Goal: Task Accomplishment & Management: Complete application form

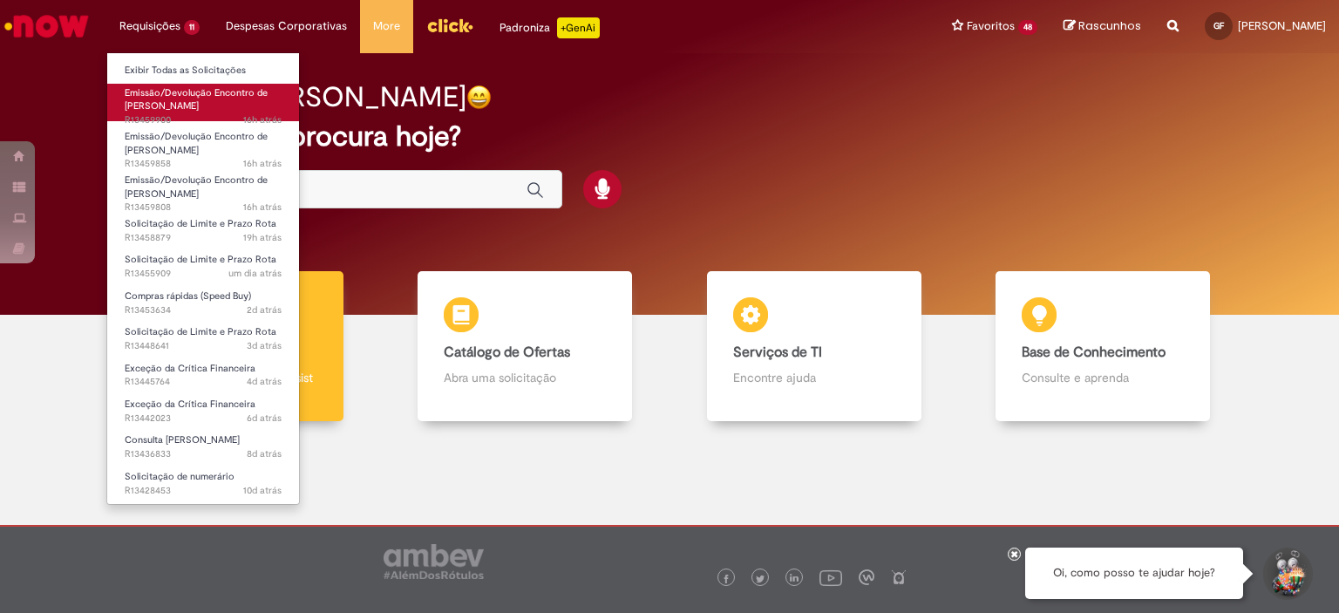
click at [221, 118] on span "16h atrás 16 horas atrás R13459900" at bounding box center [203, 120] width 157 height 14
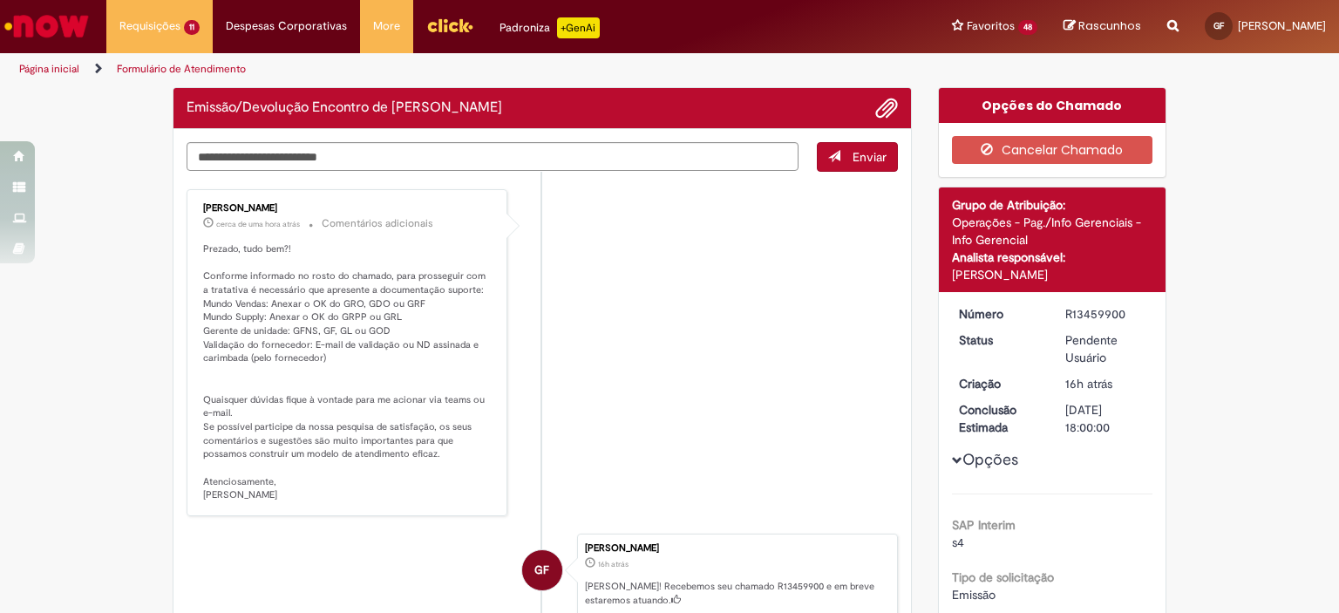
click at [757, 379] on li "[PERSON_NAME] cerca de uma hora atrás cerca de uma hora atrás Comentários adici…" at bounding box center [542, 352] width 711 height 327
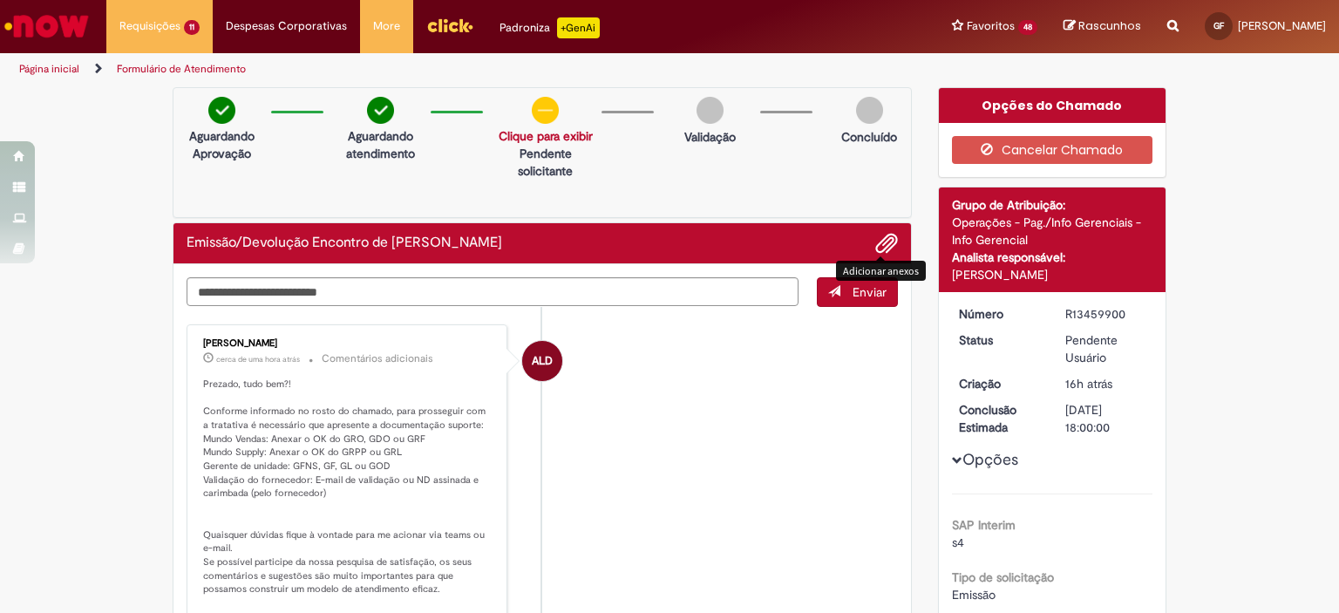
click at [876, 248] on span "Adicionar anexos" at bounding box center [886, 244] width 21 height 21
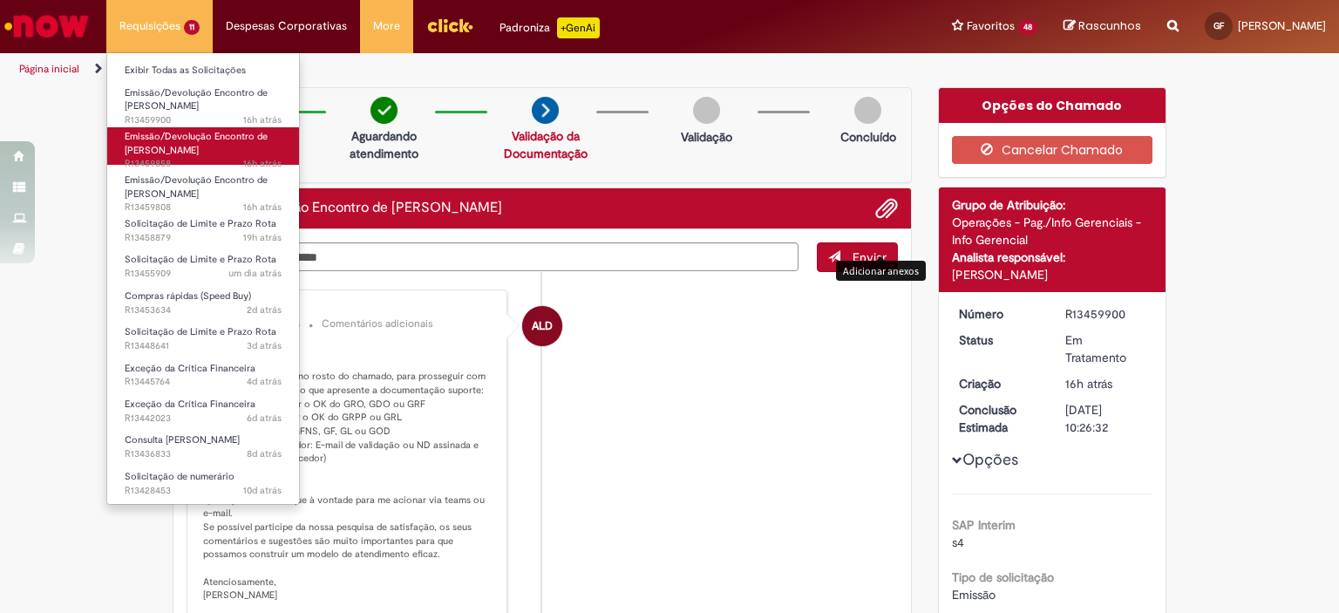
click at [176, 127] on link "Emissão/Devolução Encontro de Contas Fornecedor 16h atrás 16 horas atrás R13459…" at bounding box center [203, 145] width 192 height 37
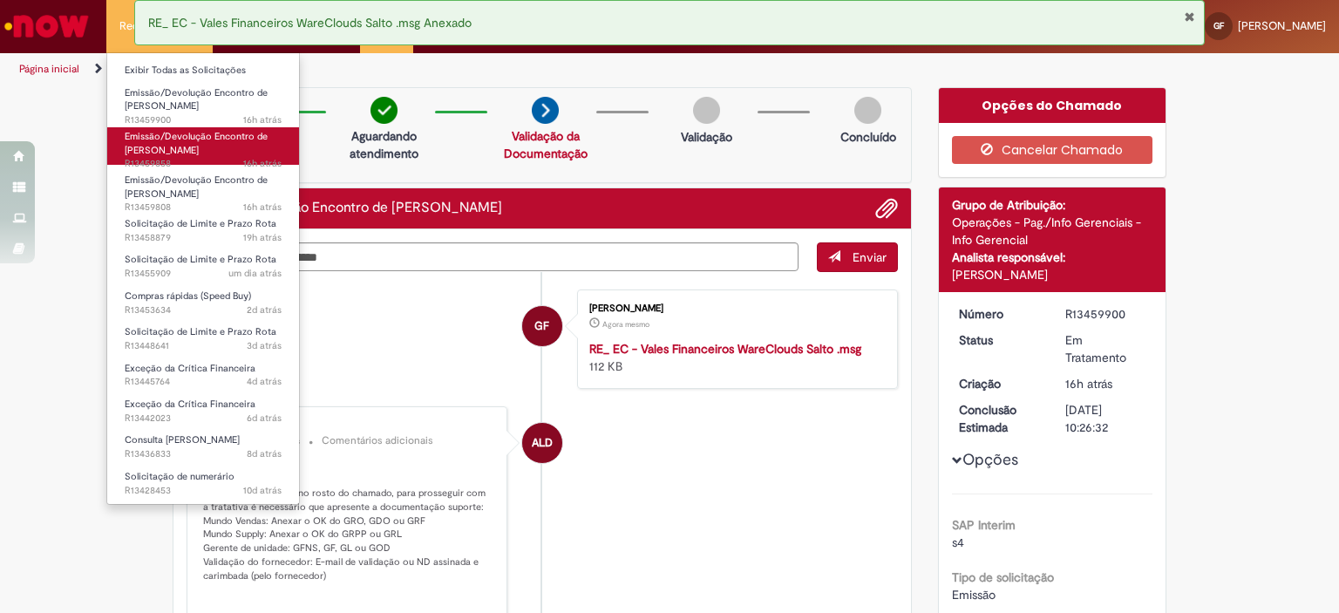
click at [190, 137] on span "Emissão/Devolução Encontro de [PERSON_NAME]" at bounding box center [196, 143] width 143 height 27
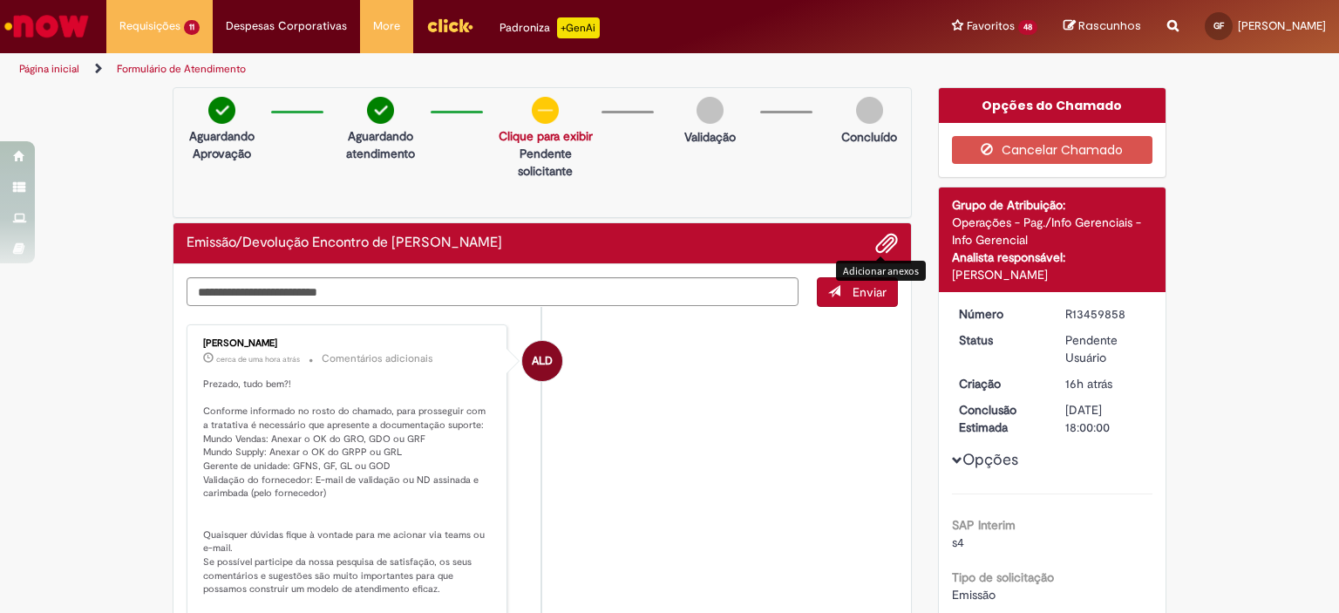
click at [879, 247] on span "Adicionar anexos" at bounding box center [886, 244] width 21 height 21
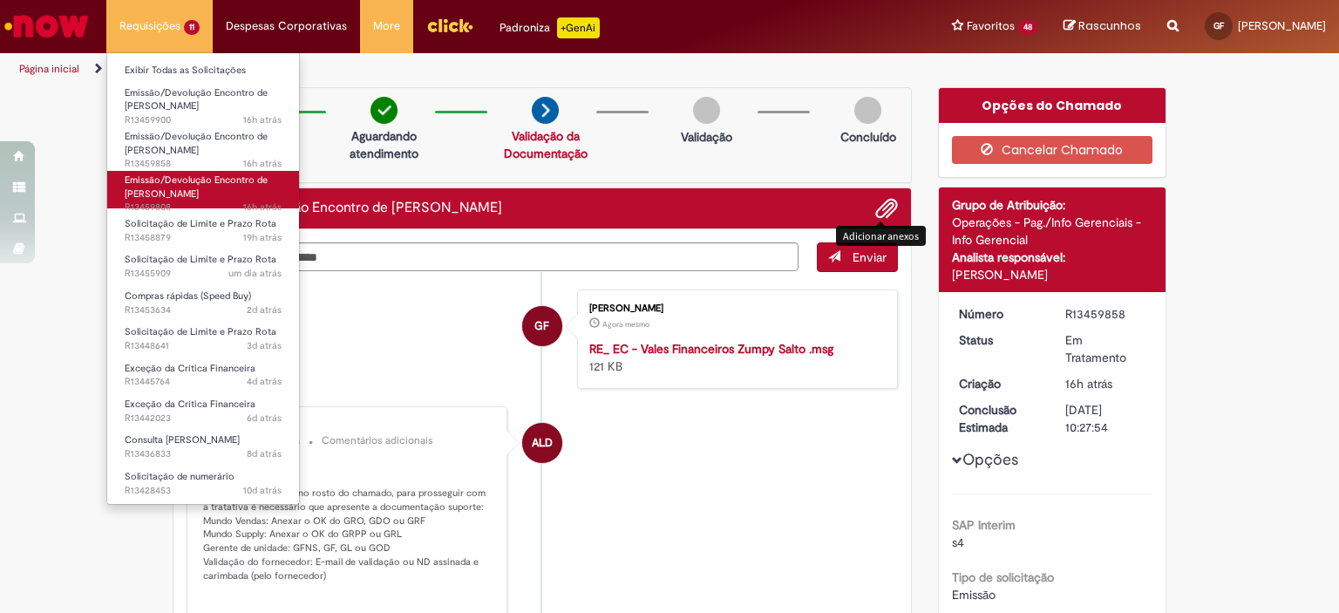
click at [228, 191] on link "Emissão/Devolução Encontro de Contas Fornecedor 16h atrás 16 horas atrás R13459…" at bounding box center [203, 189] width 192 height 37
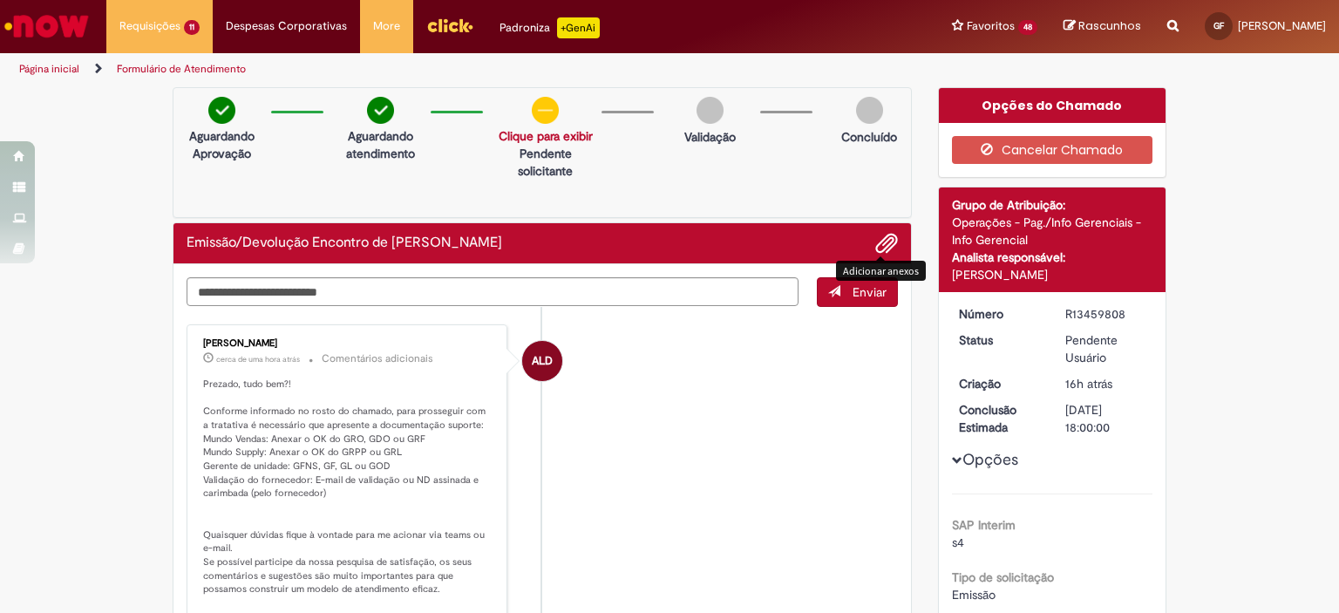
click at [884, 241] on span "Adicionar anexos" at bounding box center [886, 244] width 21 height 21
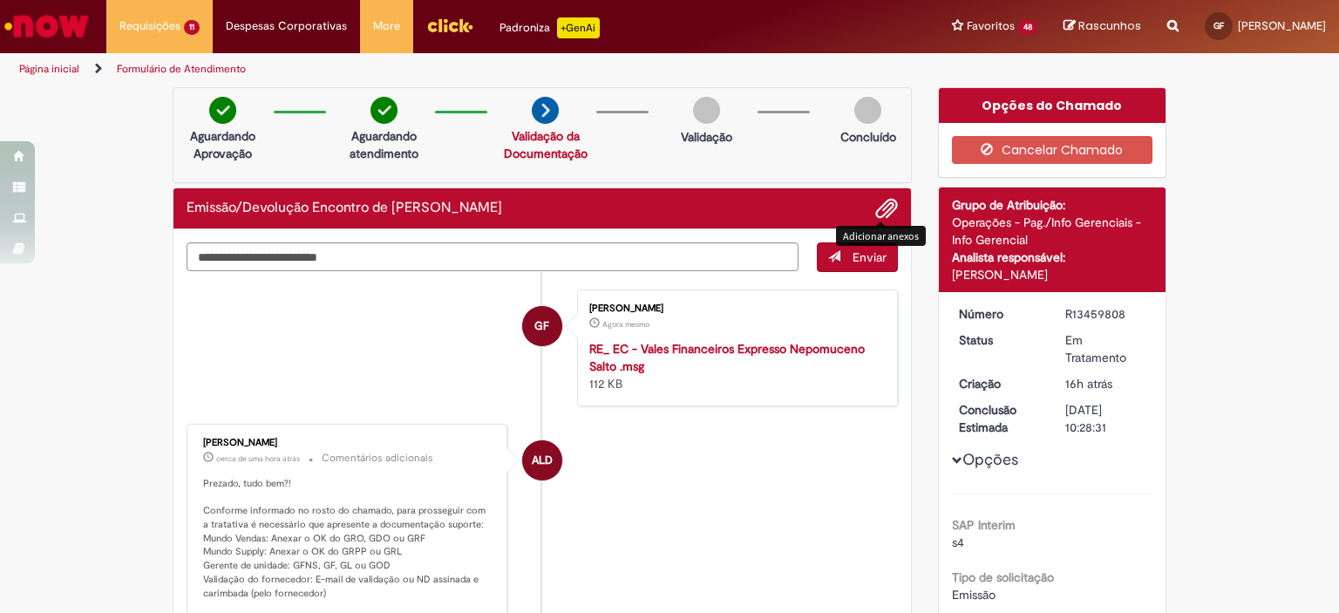
click at [1079, 314] on div "R13459808" at bounding box center [1105, 313] width 81 height 17
click at [1079, 313] on div "R13459808" at bounding box center [1105, 313] width 81 height 17
copy div "R13459808"
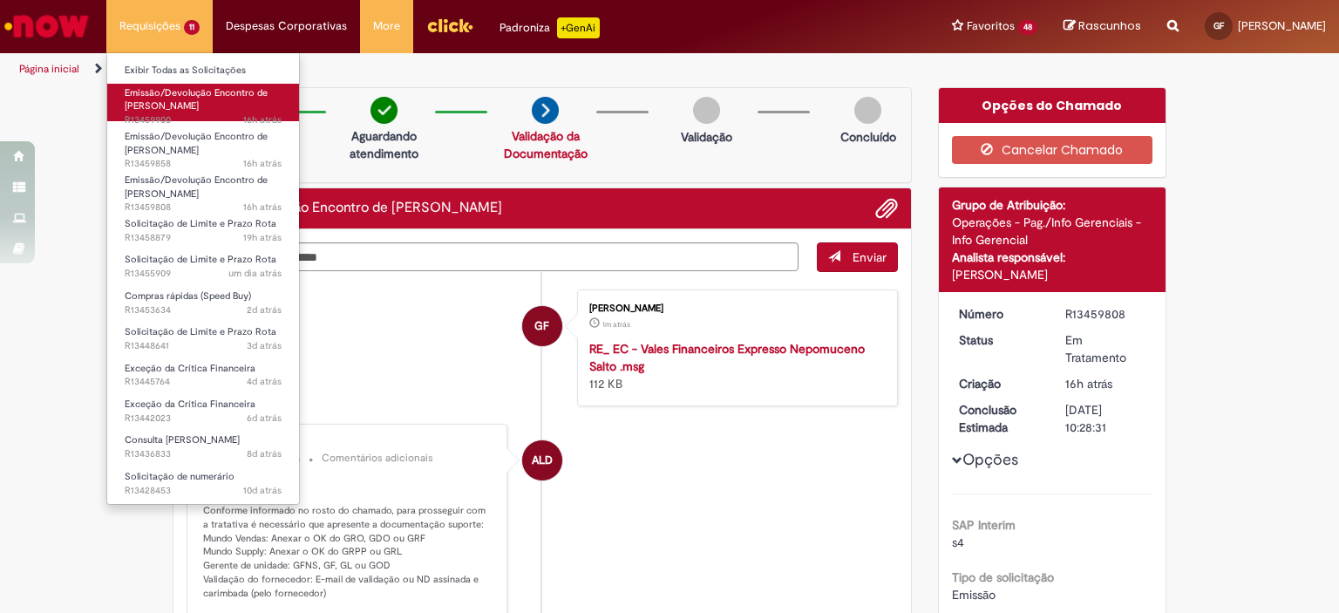
click at [200, 90] on span "Emissão/Devolução Encontro de [PERSON_NAME]" at bounding box center [196, 99] width 143 height 27
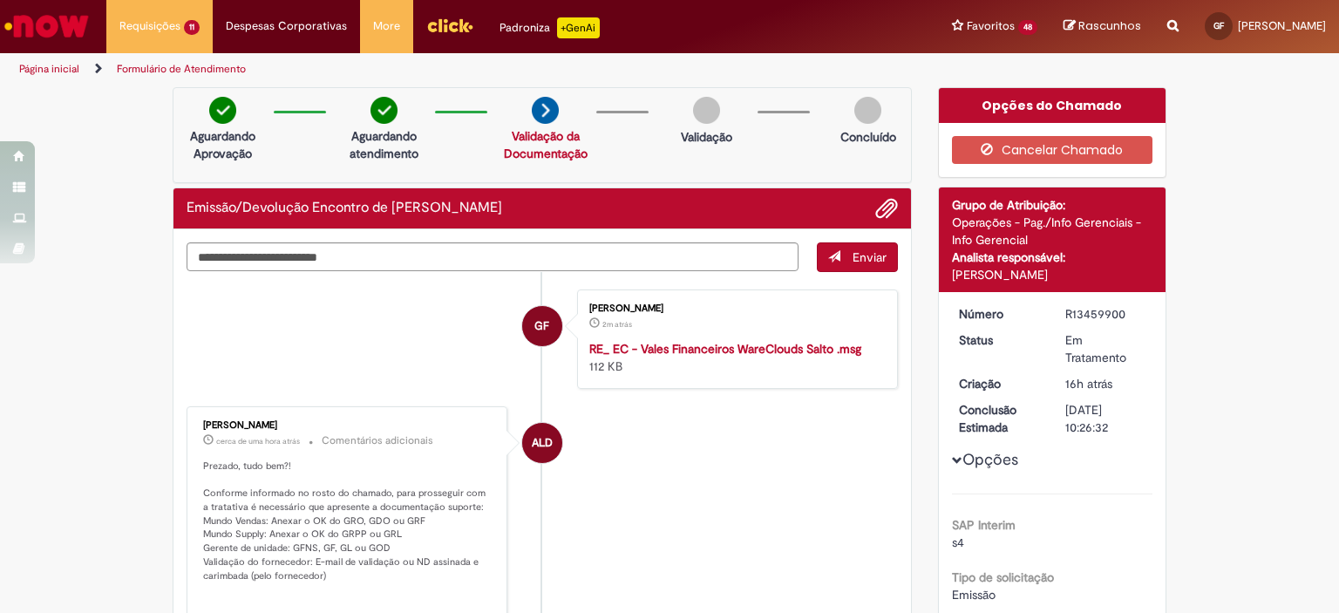
click at [1078, 309] on div "R13459900" at bounding box center [1105, 313] width 81 height 17
copy div "R13459900"
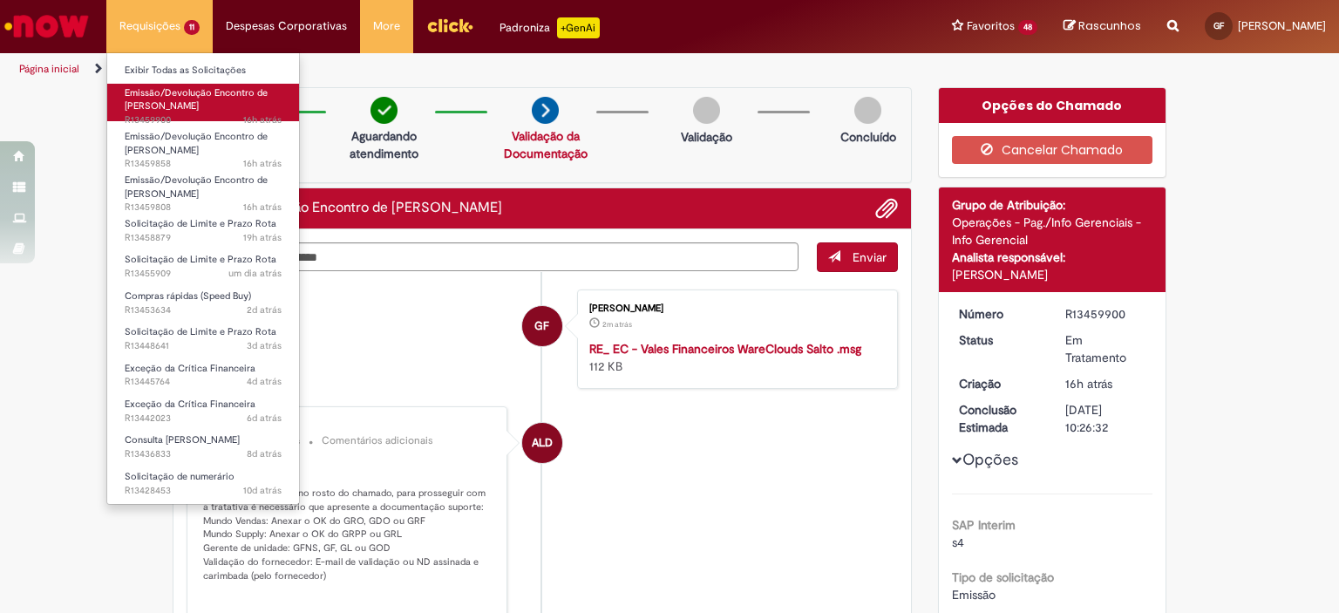
click at [200, 104] on span "Emissão/Devolução Encontro de [PERSON_NAME]" at bounding box center [196, 99] width 143 height 27
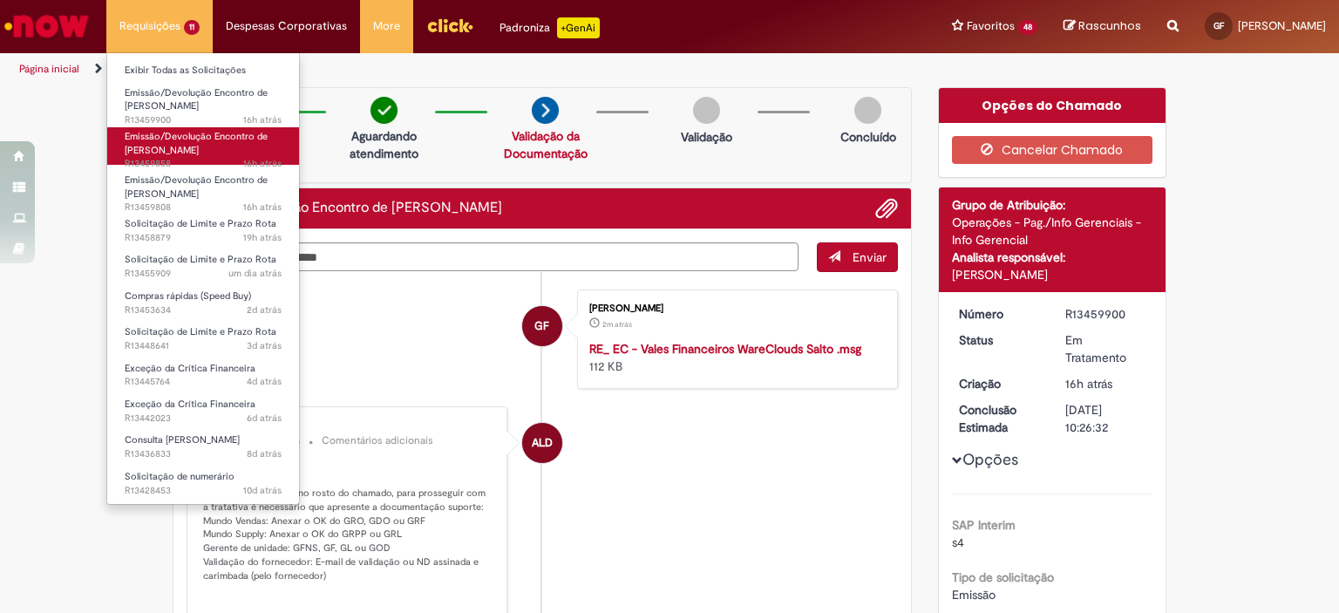
click at [202, 152] on span "Emissão/Devolução Encontro de [PERSON_NAME]" at bounding box center [196, 143] width 143 height 27
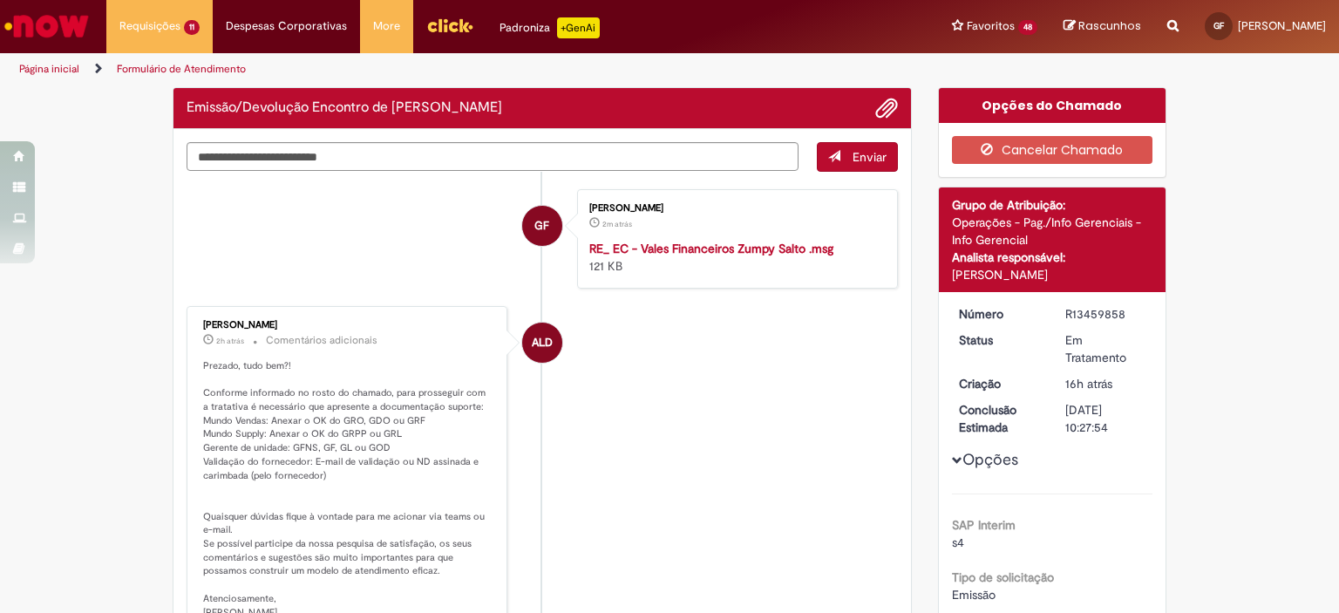
click at [1082, 316] on div "R13459858" at bounding box center [1105, 313] width 81 height 17
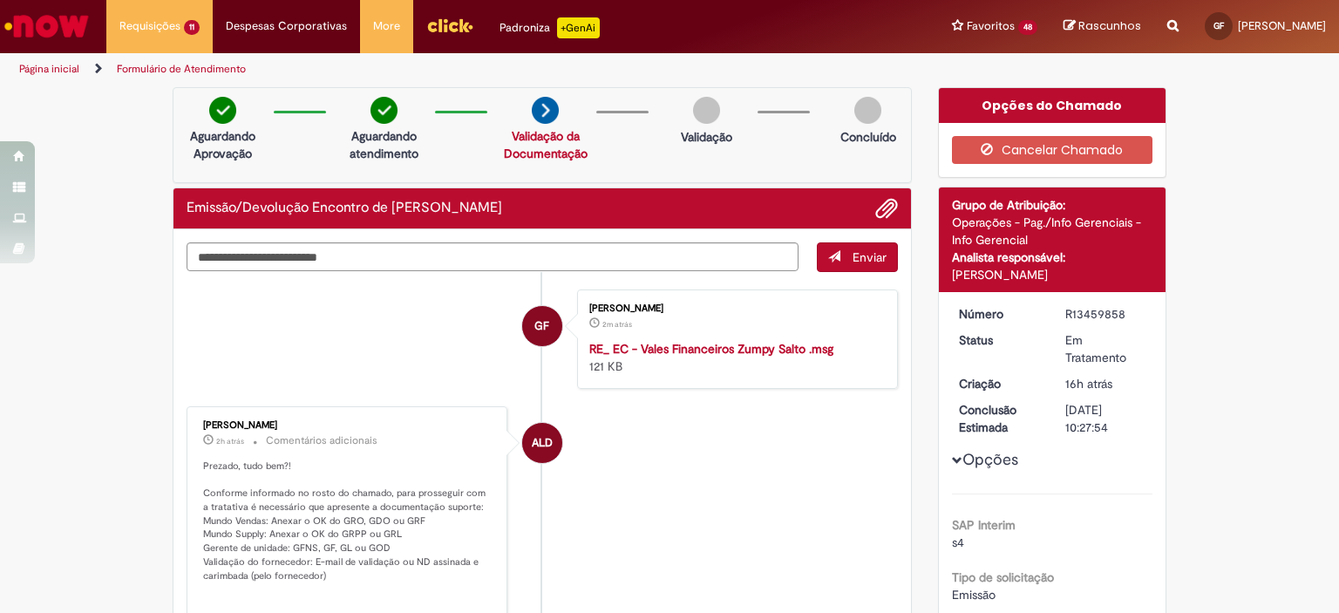
copy div "R13459858"
drag, startPoint x: 1081, startPoint y: 411, endPoint x: 853, endPoint y: 283, distance: 261.4
drag, startPoint x: 282, startPoint y: 425, endPoint x: 181, endPoint y: 427, distance: 100.3
click at [187, 427] on div "[PERSON_NAME] 2h atrás 2 horas atrás Comentários adicionais Prezado, tudo bem?!…" at bounding box center [347, 569] width 321 height 327
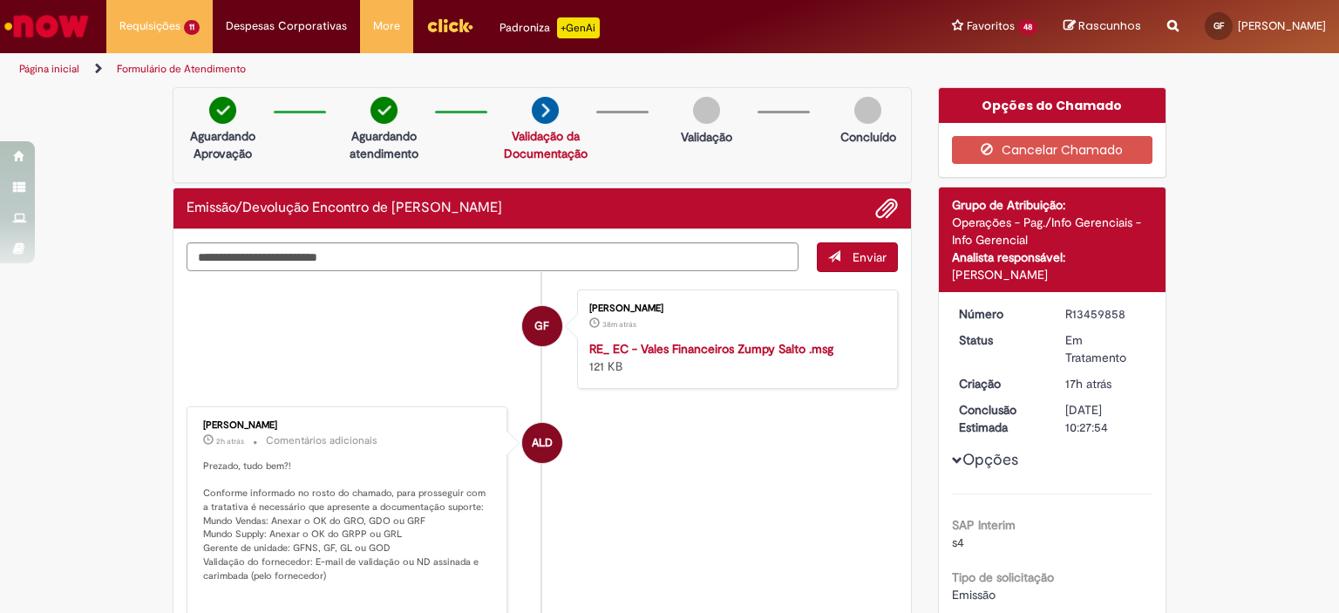
drag, startPoint x: 256, startPoint y: 433, endPoint x: 236, endPoint y: 420, distance: 23.9
click at [236, 420] on div "[PERSON_NAME]" at bounding box center [348, 425] width 290 height 10
drag, startPoint x: 321, startPoint y: 425, endPoint x: 208, endPoint y: 417, distance: 112.7
click at [197, 416] on div "[PERSON_NAME] 2h atrás 2 horas atrás Comentários adicionais Prezado, tudo bem?!…" at bounding box center [347, 569] width 310 height 316
copy div "[PERSON_NAME]"
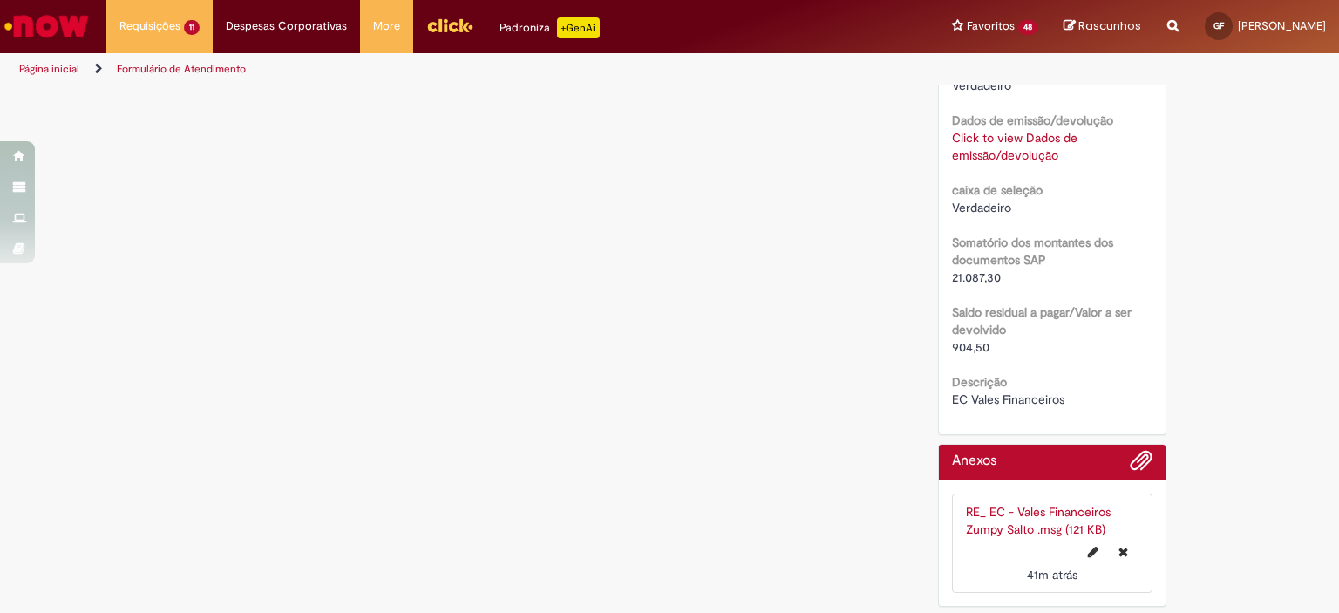
scroll to position [1294, 0]
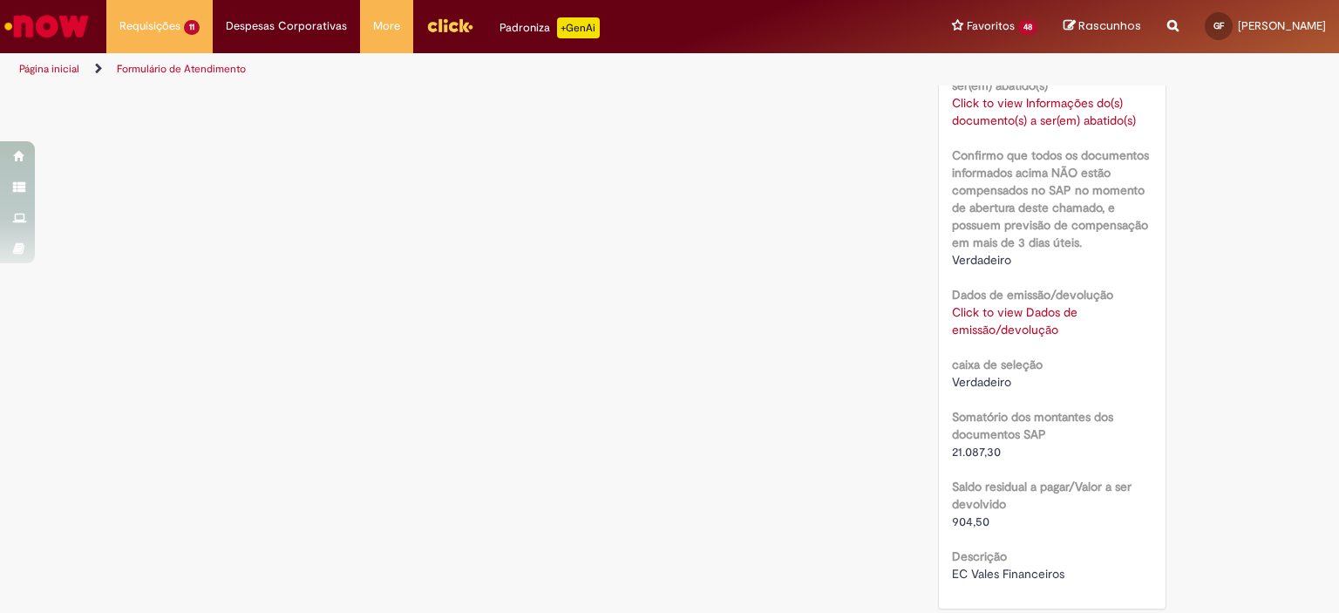
click at [1016, 323] on link "Click to view Dados de emissão/devolução" at bounding box center [1015, 320] width 126 height 33
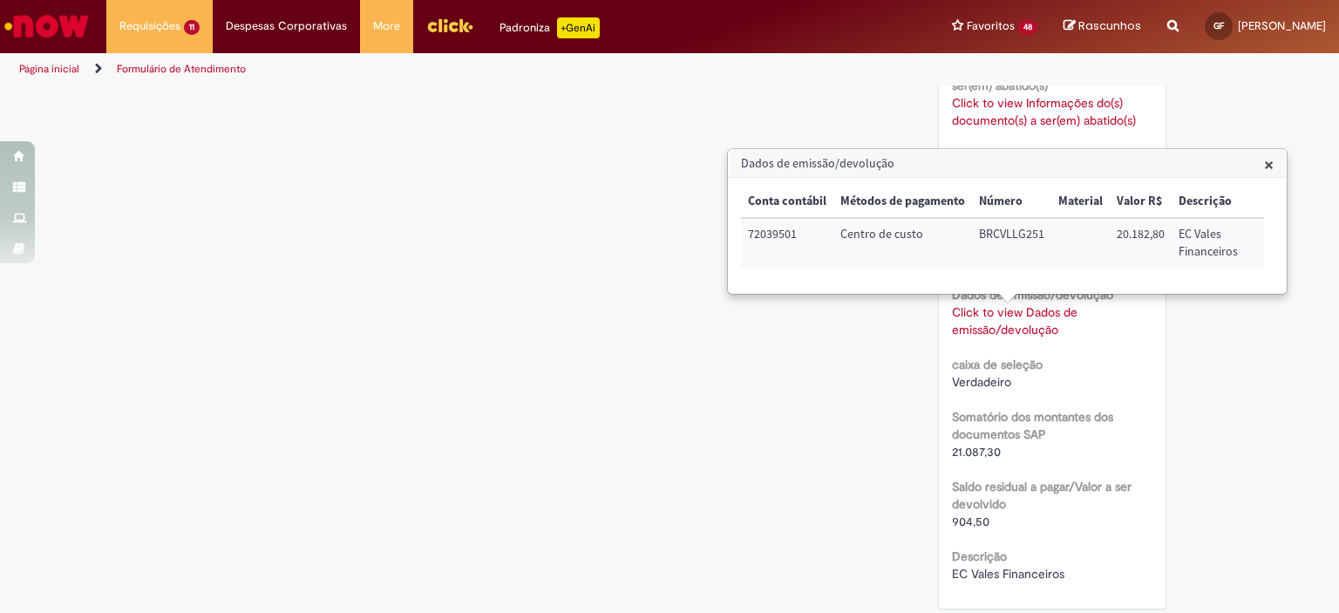
click at [1016, 438] on b "Somatório dos montantes dos documentos SAP" at bounding box center [1032, 425] width 161 height 33
click at [1266, 164] on span "×" at bounding box center [1269, 165] width 10 height 24
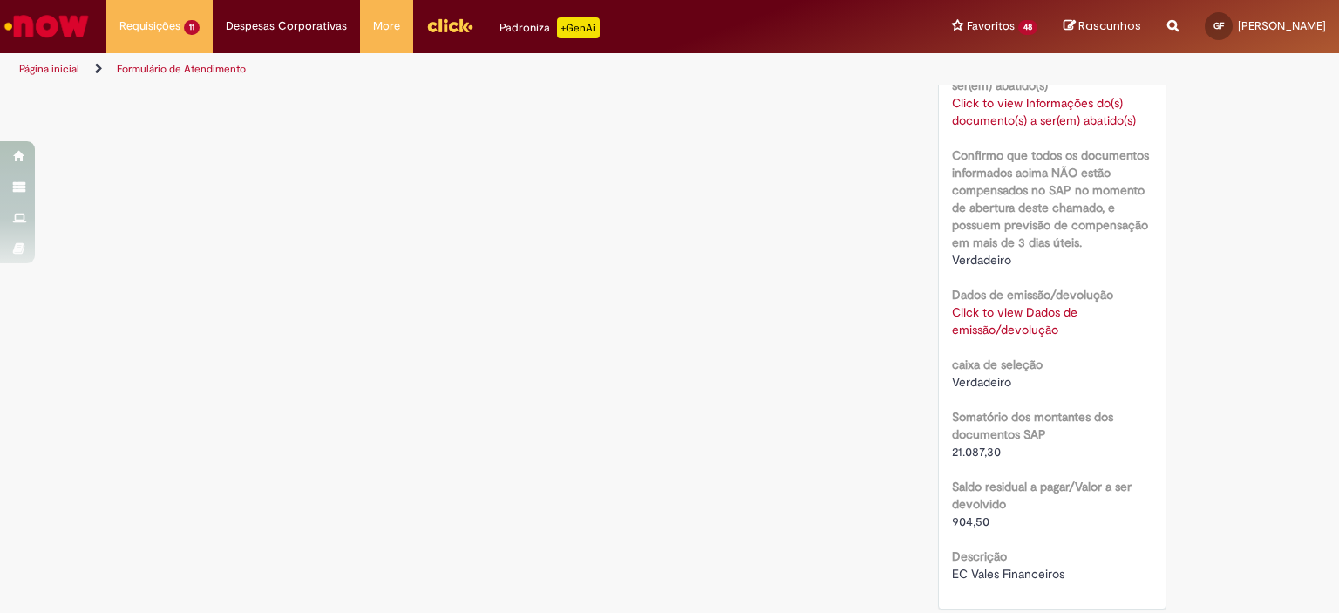
scroll to position [1119, 0]
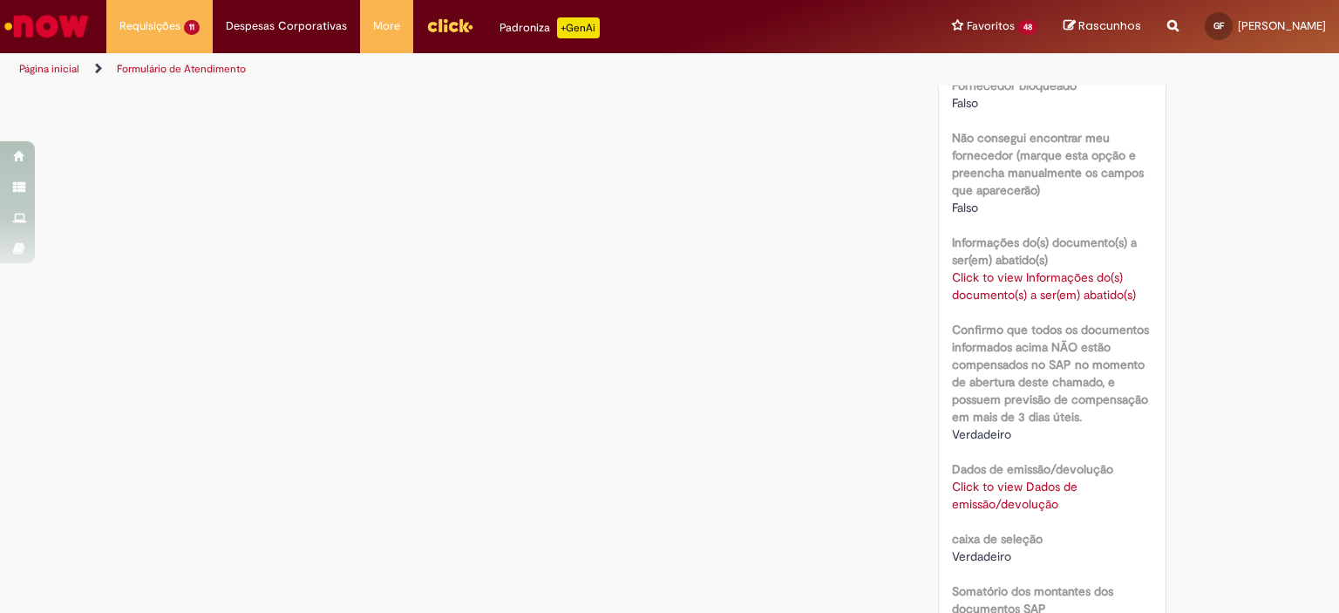
click at [1018, 276] on link "Click to view Informações do(s) documento(s) a ser(em) abatido(s)" at bounding box center [1044, 285] width 184 height 33
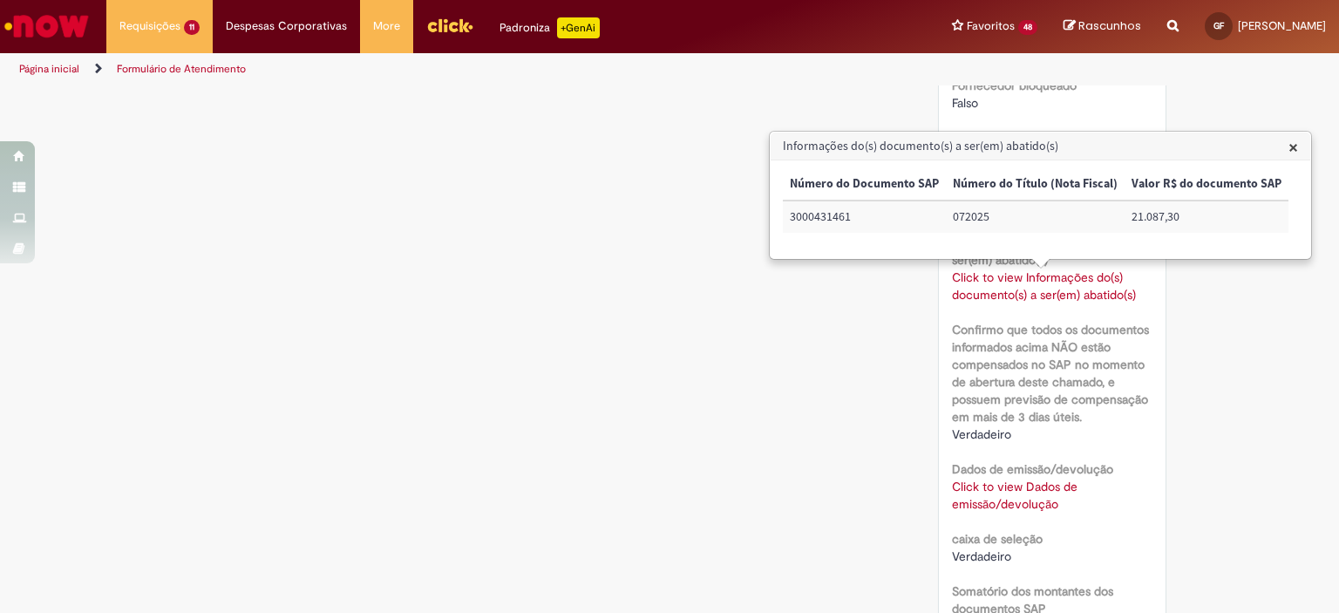
click at [1059, 376] on b "Confirmo que todos os documentos informados acima NÃO estão compensados no SAP …" at bounding box center [1050, 373] width 197 height 103
click at [1288, 146] on span "×" at bounding box center [1293, 147] width 10 height 24
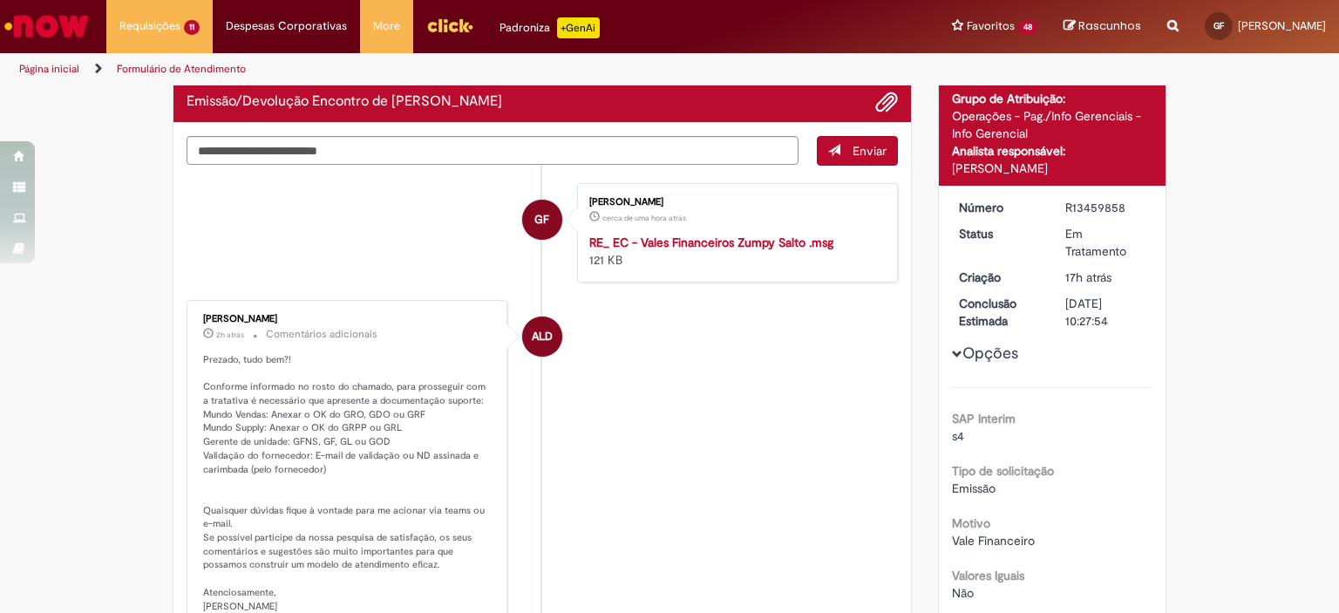
scroll to position [0, 0]
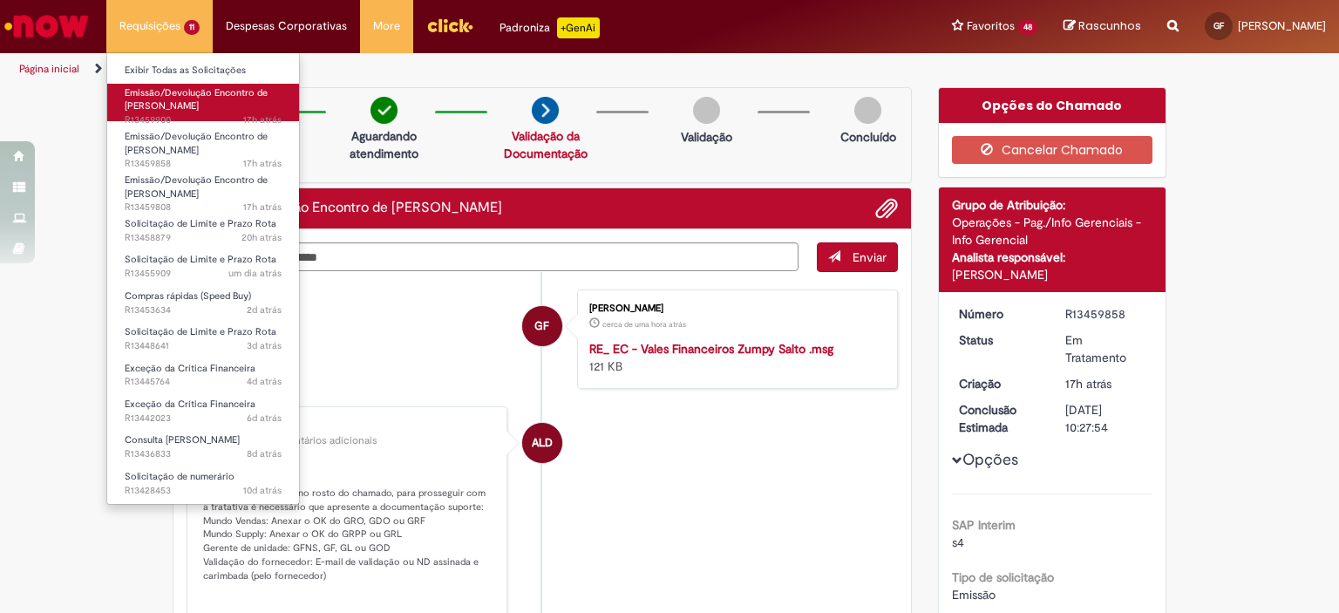
click at [230, 105] on link "Emissão/Devolução Encontro de Contas Fornecedor 17h atrás 17 horas atrás R13459…" at bounding box center [203, 102] width 192 height 37
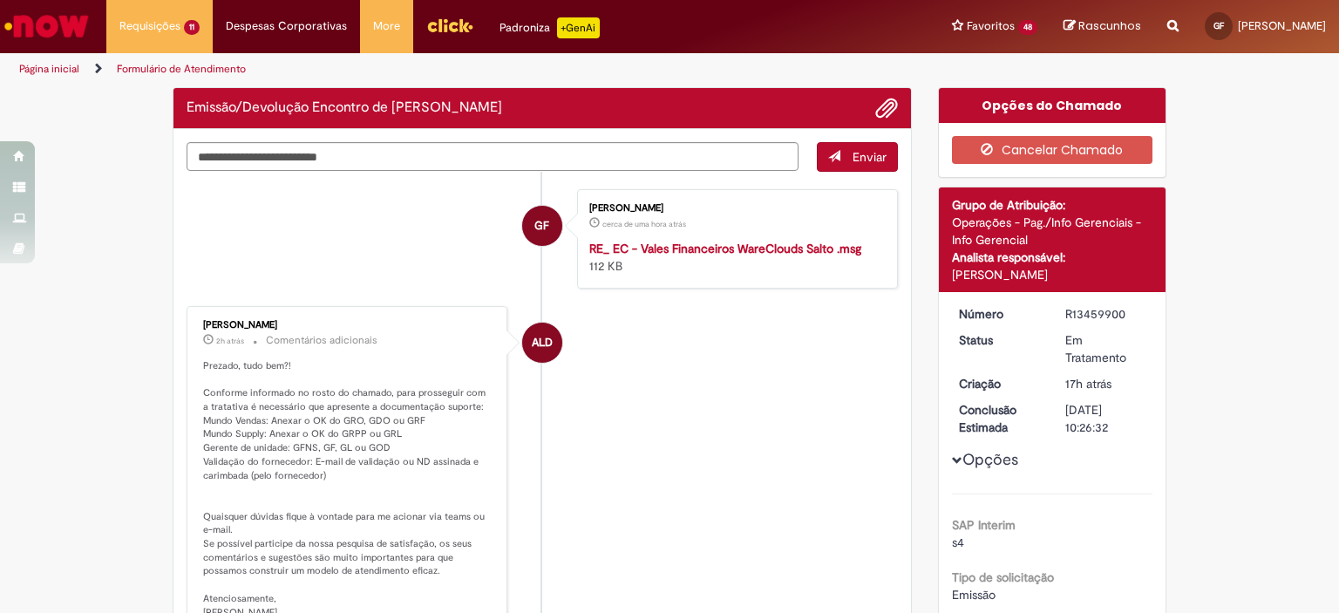
click at [1086, 311] on div "R13459900" at bounding box center [1105, 313] width 81 height 17
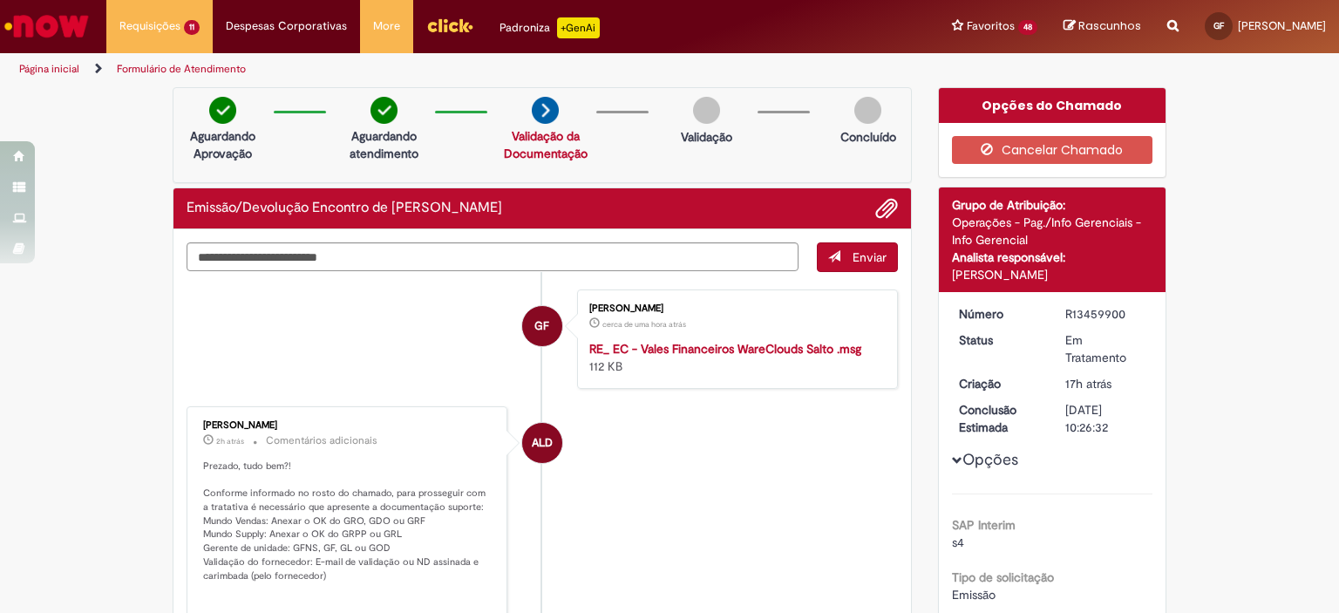
copy div "R13459900"
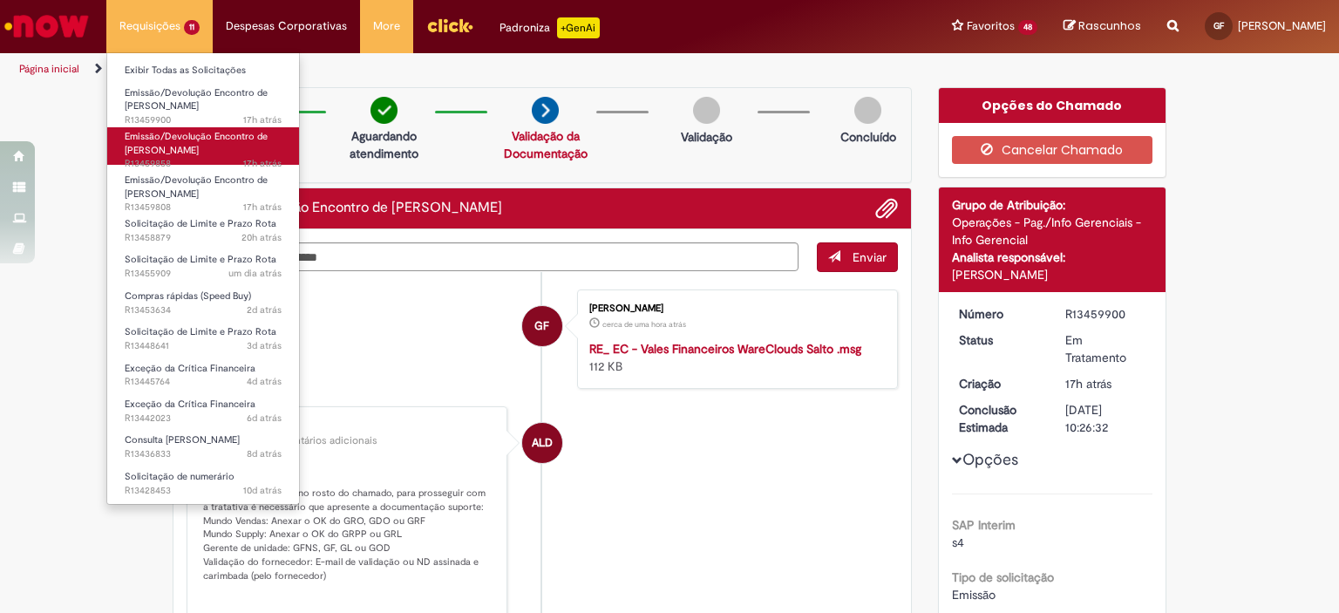
click at [231, 152] on link "Emissão/Devolução Encontro de Contas Fornecedor 17h atrás 17 horas atrás R13459…" at bounding box center [203, 145] width 192 height 37
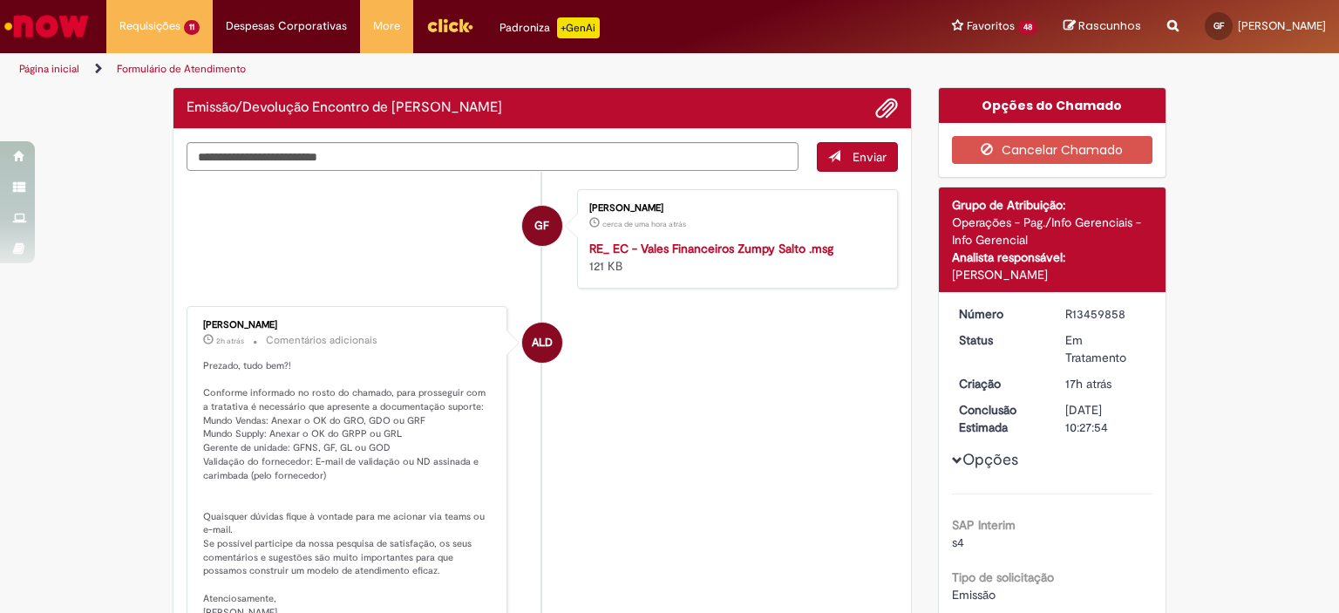
click at [1073, 316] on div "R13459858" at bounding box center [1105, 313] width 81 height 17
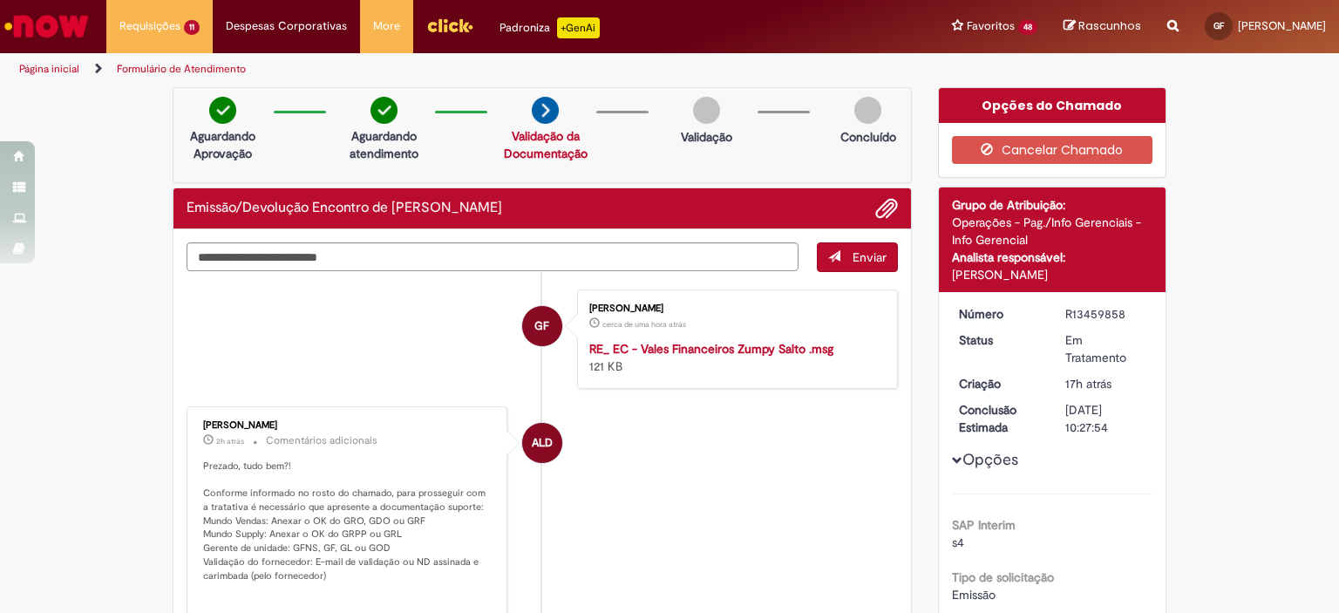
copy div "R13459858"
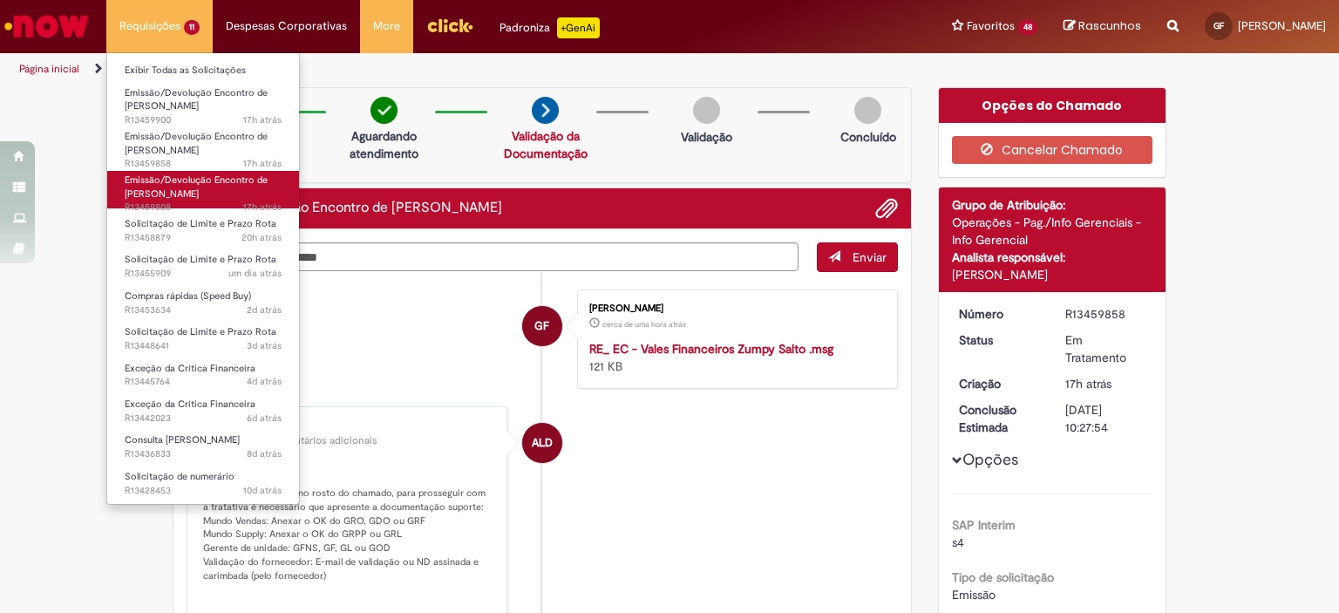
click at [203, 185] on span "Emissão/Devolução Encontro de [PERSON_NAME]" at bounding box center [196, 186] width 143 height 27
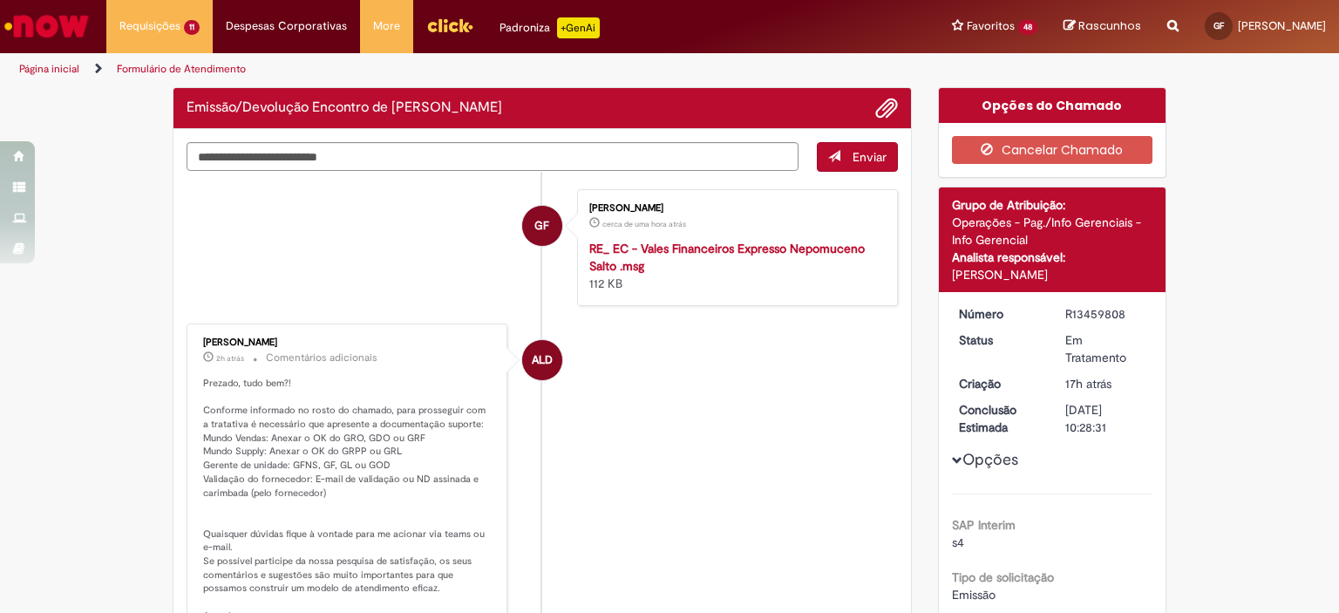
click at [1069, 313] on div "R13459808" at bounding box center [1105, 313] width 81 height 17
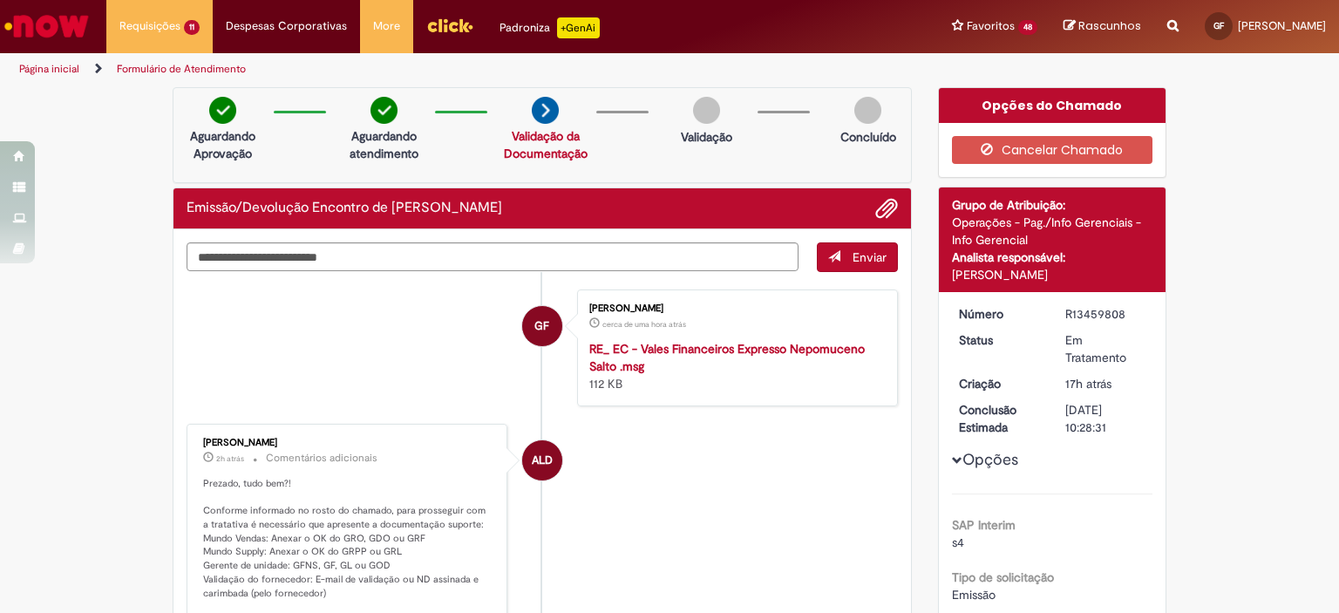
copy div "R13459808"
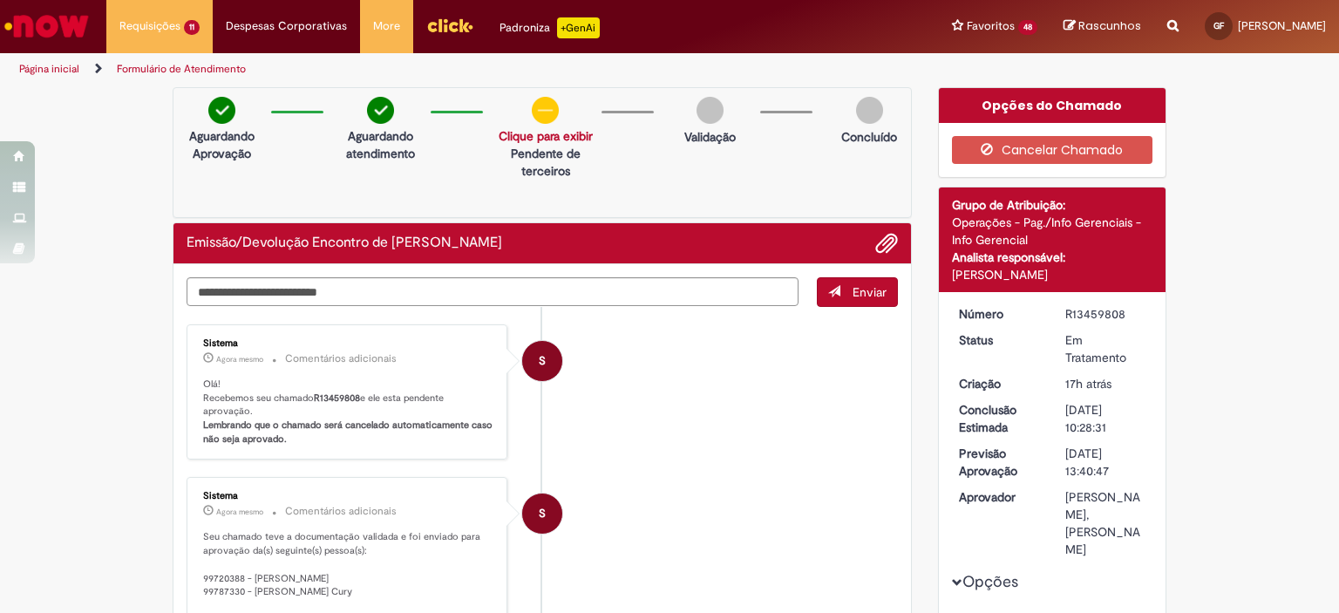
click at [694, 404] on li "S Sistema Agora mesmo Agora mesmo Comentários adicionais Olá! Recebemos seu cha…" at bounding box center [542, 392] width 711 height 136
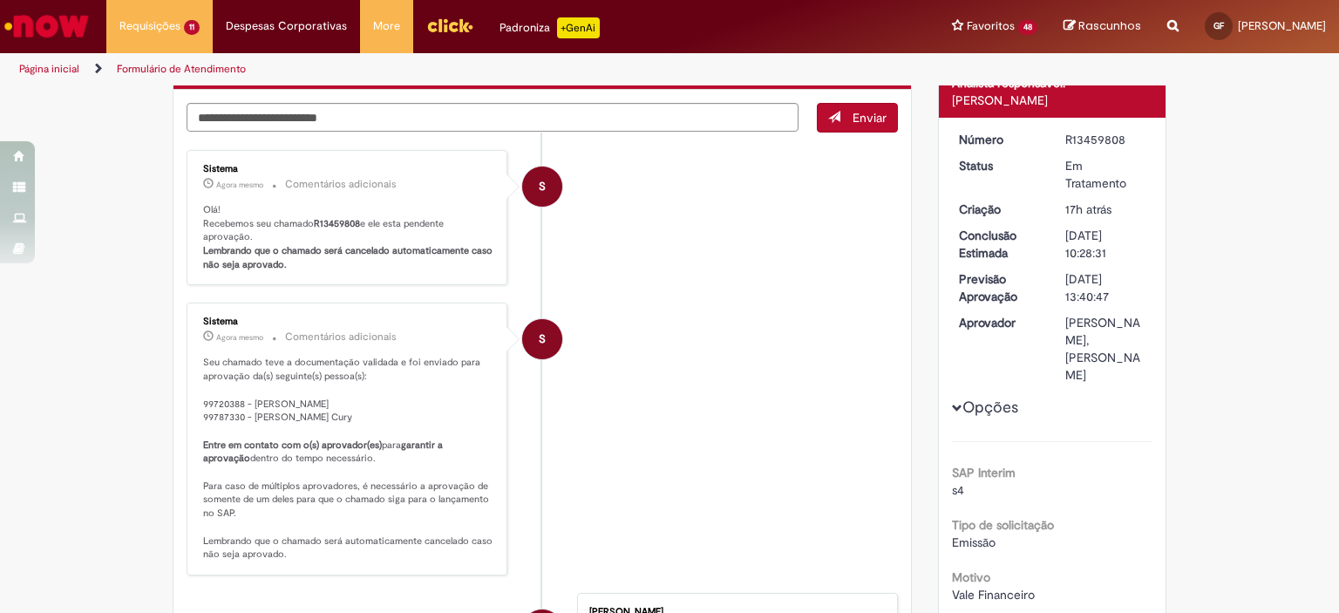
scroll to position [209, 0]
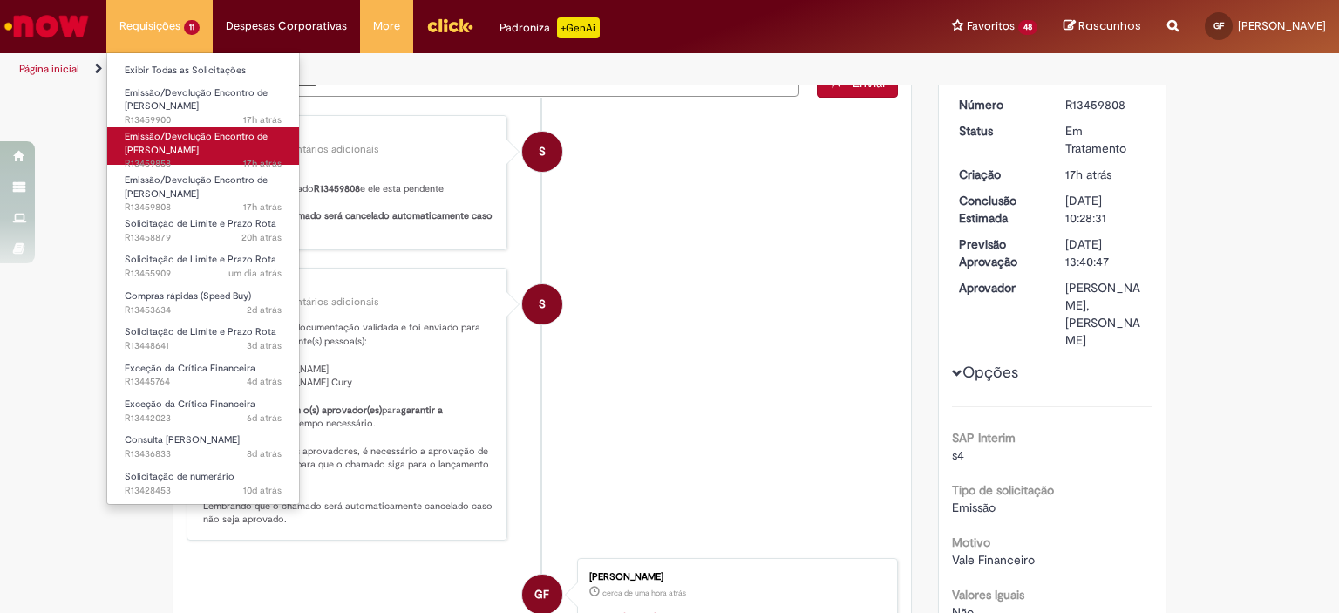
click at [204, 132] on span "Emissão/Devolução Encontro de [PERSON_NAME]" at bounding box center [196, 143] width 143 height 27
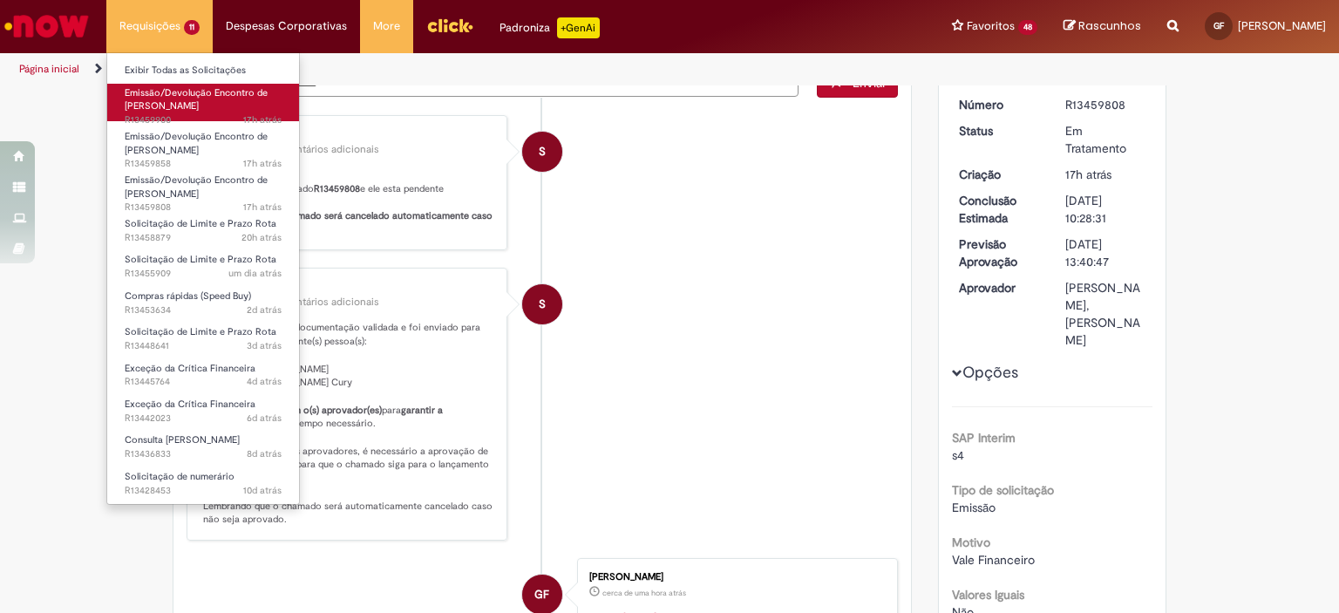
click at [224, 99] on link "Emissão/Devolução Encontro de Contas Fornecedor 17h atrás 17 horas atrás R13459…" at bounding box center [203, 102] width 192 height 37
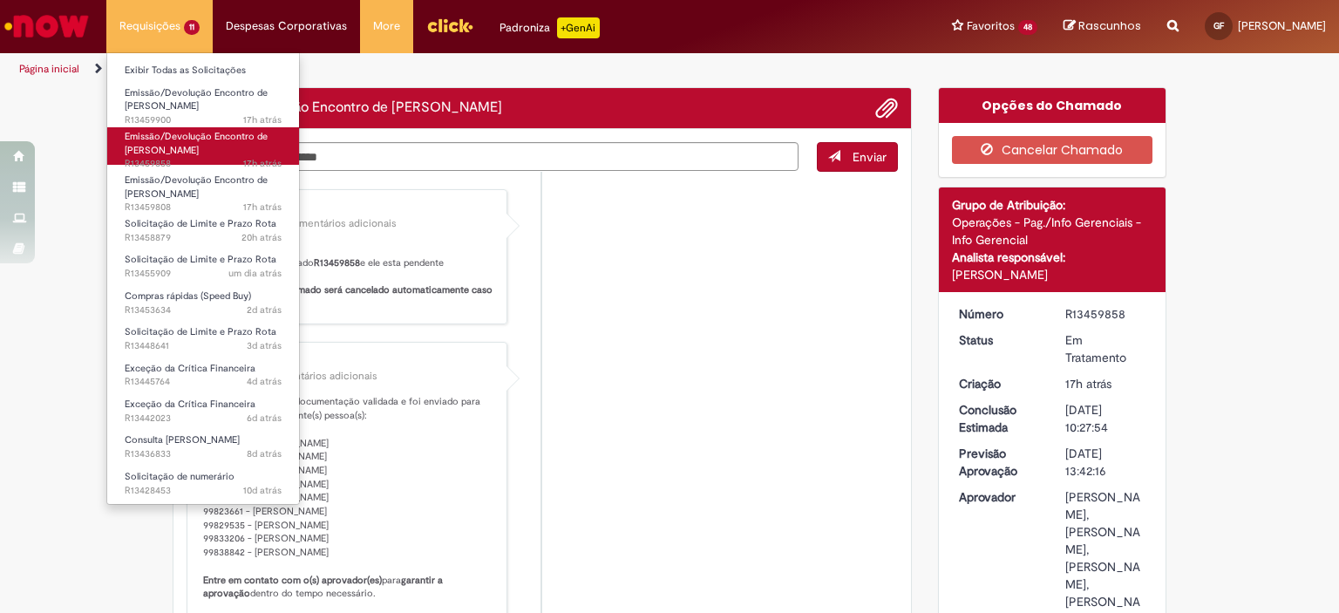
click at [220, 157] on span "17h atrás 17 horas atrás R13459858" at bounding box center [203, 164] width 157 height 14
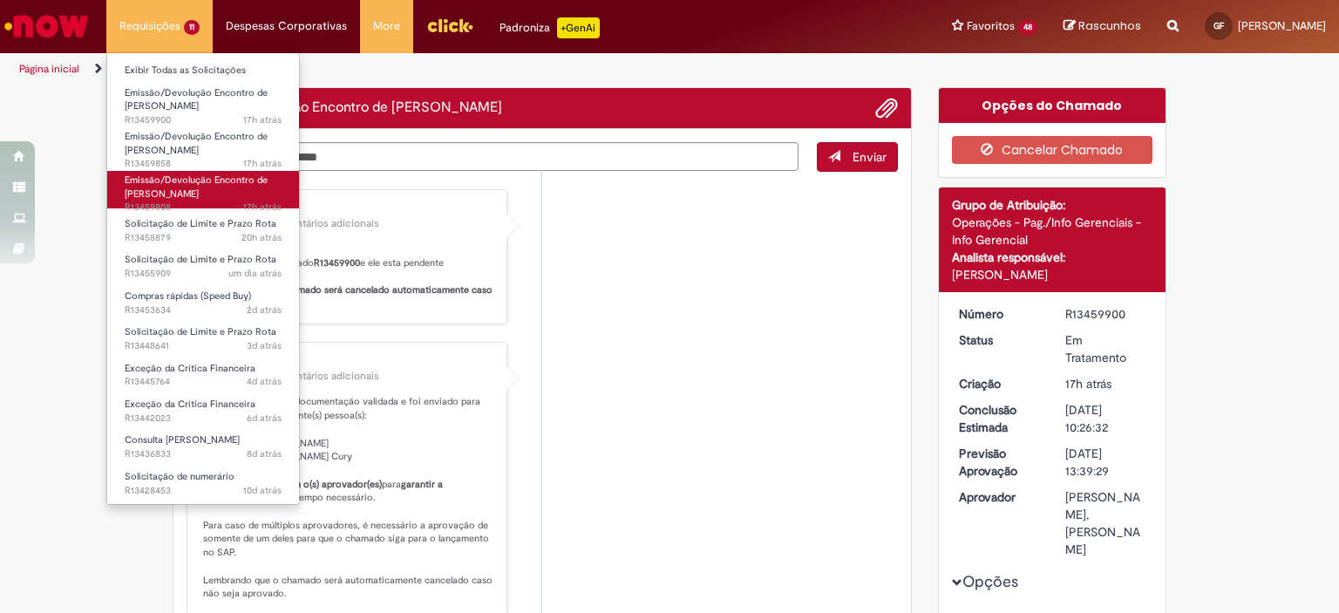
click at [224, 197] on link "Emissão/Devolução Encontro de Contas Fornecedor 17h atrás 17 horas atrás R13459…" at bounding box center [203, 189] width 192 height 37
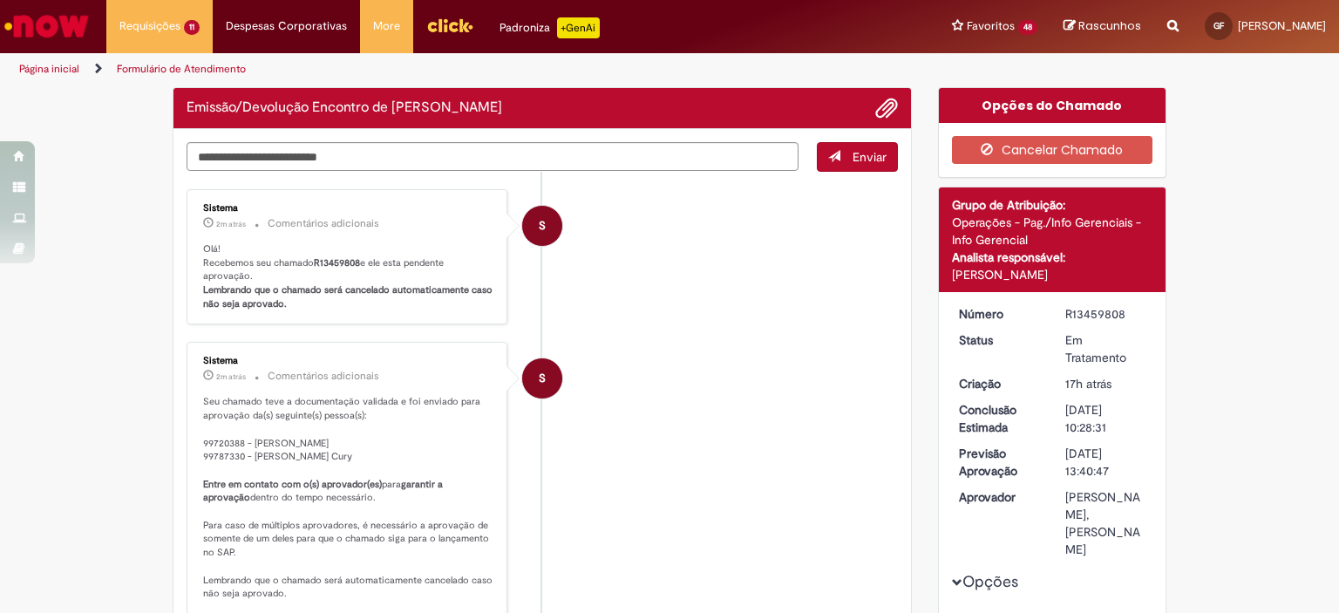
click at [674, 445] on li "S Sistema 2m atrás 2 minutos atrás Comentários adicionais Seu chamado teve a do…" at bounding box center [542, 473] width 711 height 262
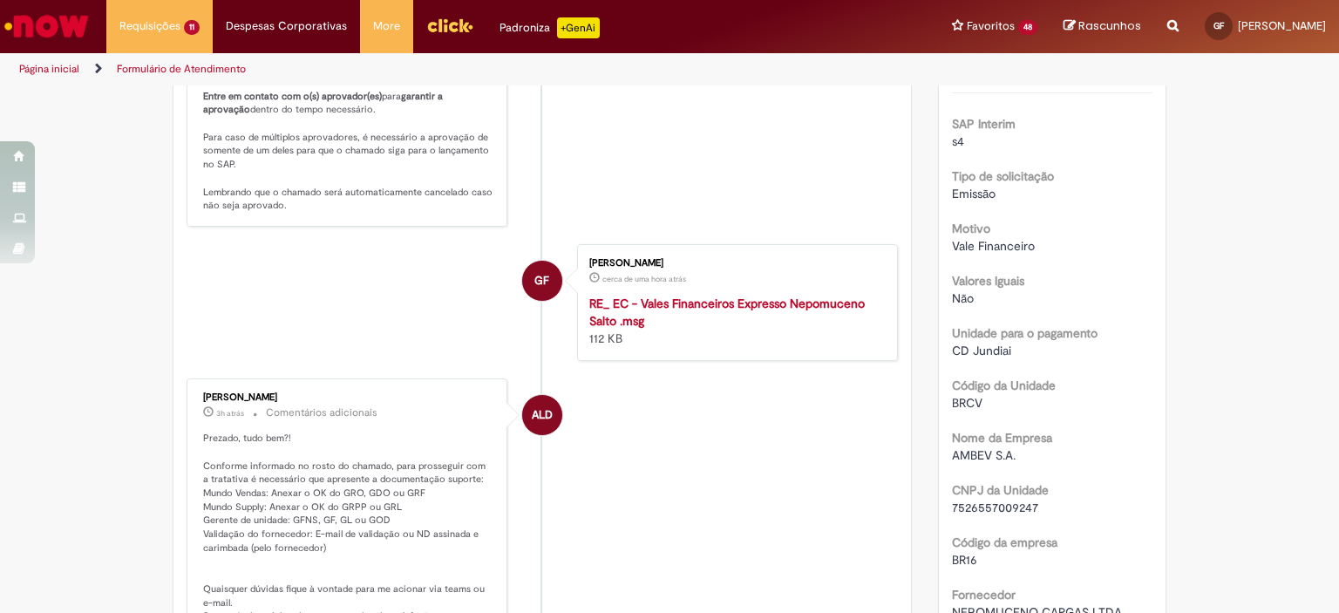
scroll to position [558, 0]
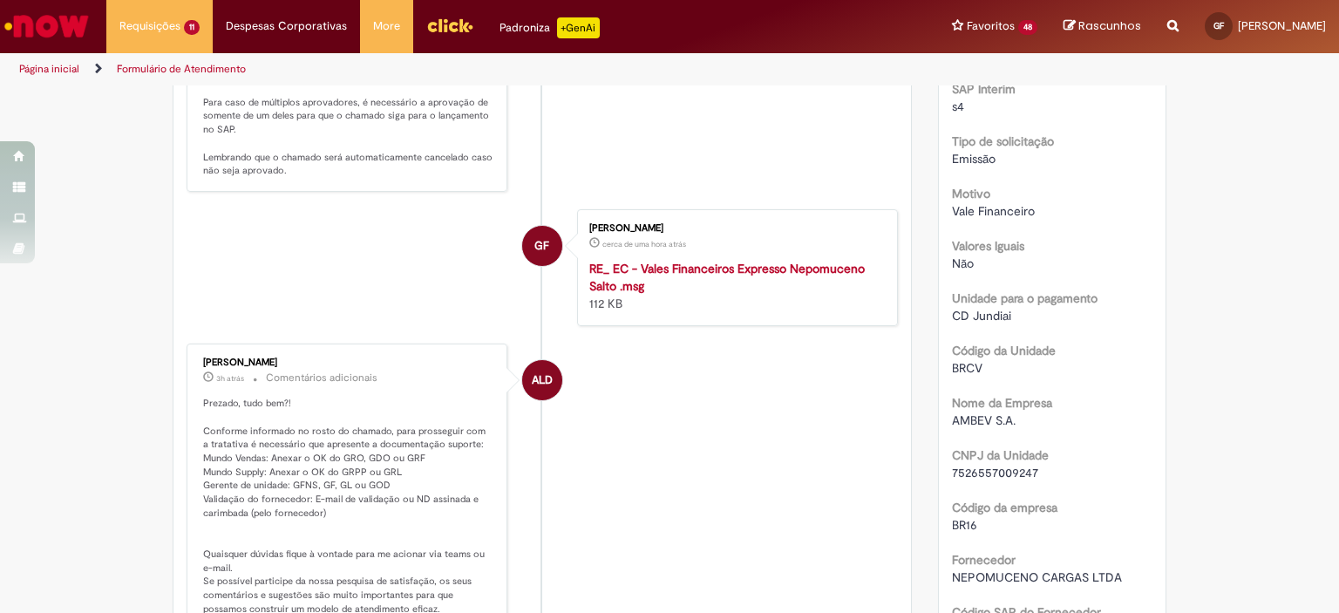
click at [432, 149] on p "Seu chamado teve a documentação validada e foi enviado para aprovação da(s) seg…" at bounding box center [348, 75] width 290 height 206
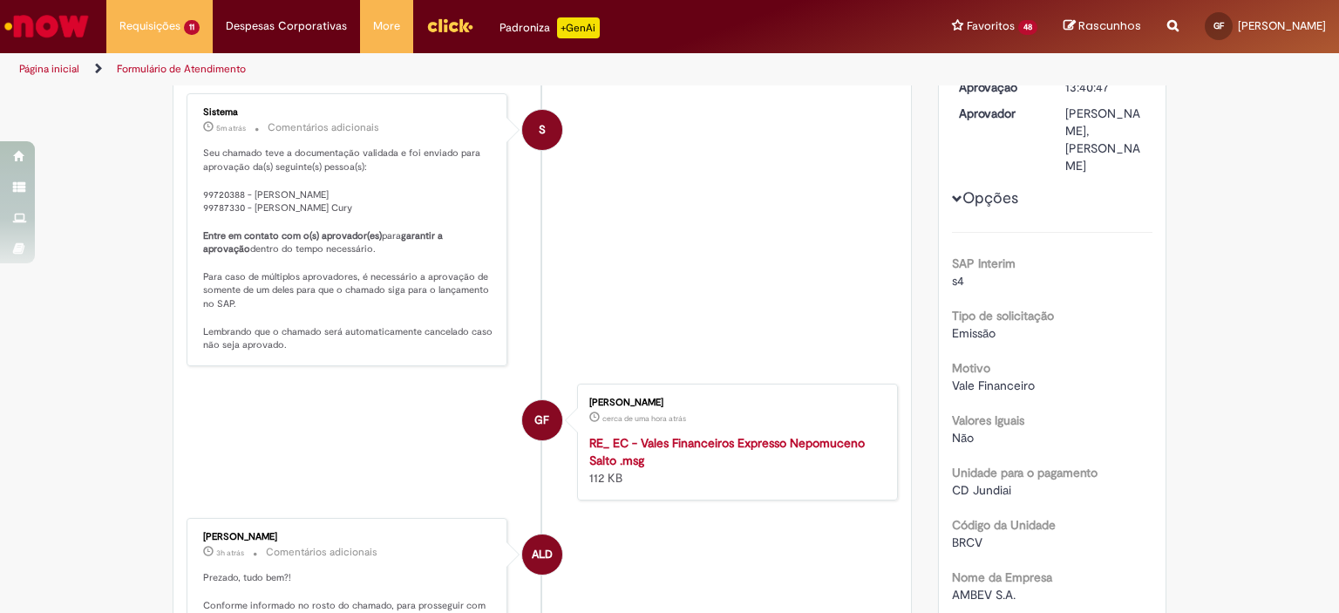
scroll to position [349, 0]
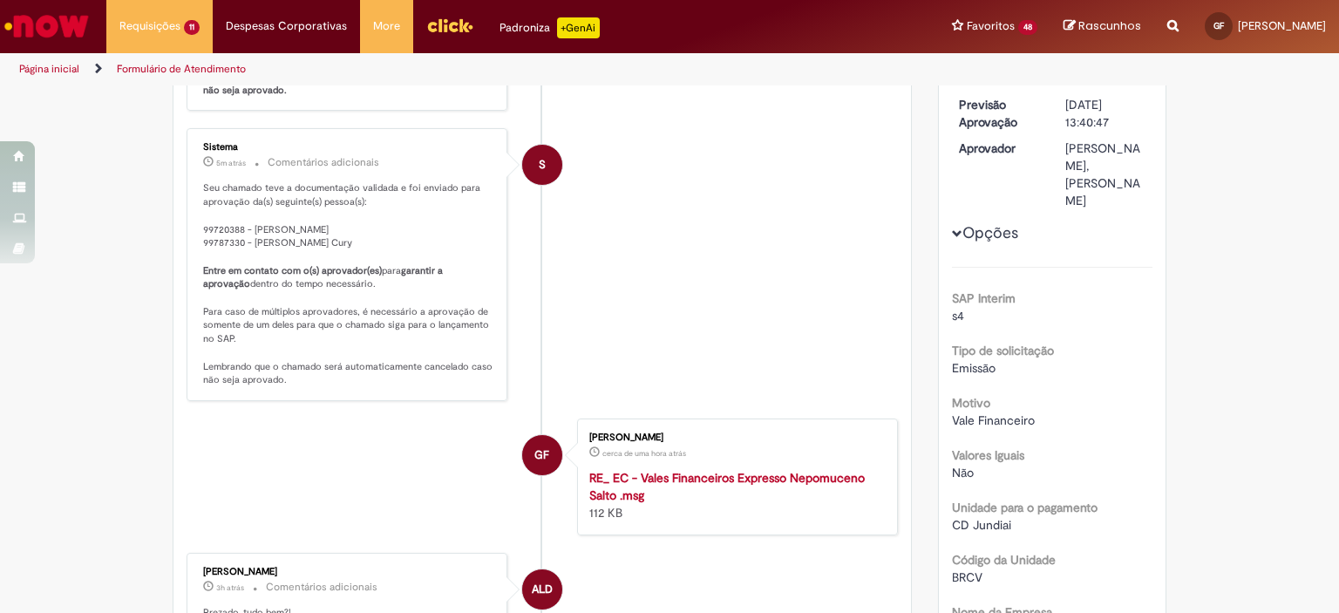
drag, startPoint x: 384, startPoint y: 236, endPoint x: 179, endPoint y: 185, distance: 211.2
click at [187, 185] on div "Sistema 5m atrás 5 minutos atrás Comentários adicionais Seu chamado teve a docu…" at bounding box center [347, 264] width 321 height 273
copy p "Seu chamado teve a documentação validada e foi enviado para aprovação da(s) seg…"
click at [67, 31] on img "Ir para a Homepage" at bounding box center [47, 26] width 90 height 35
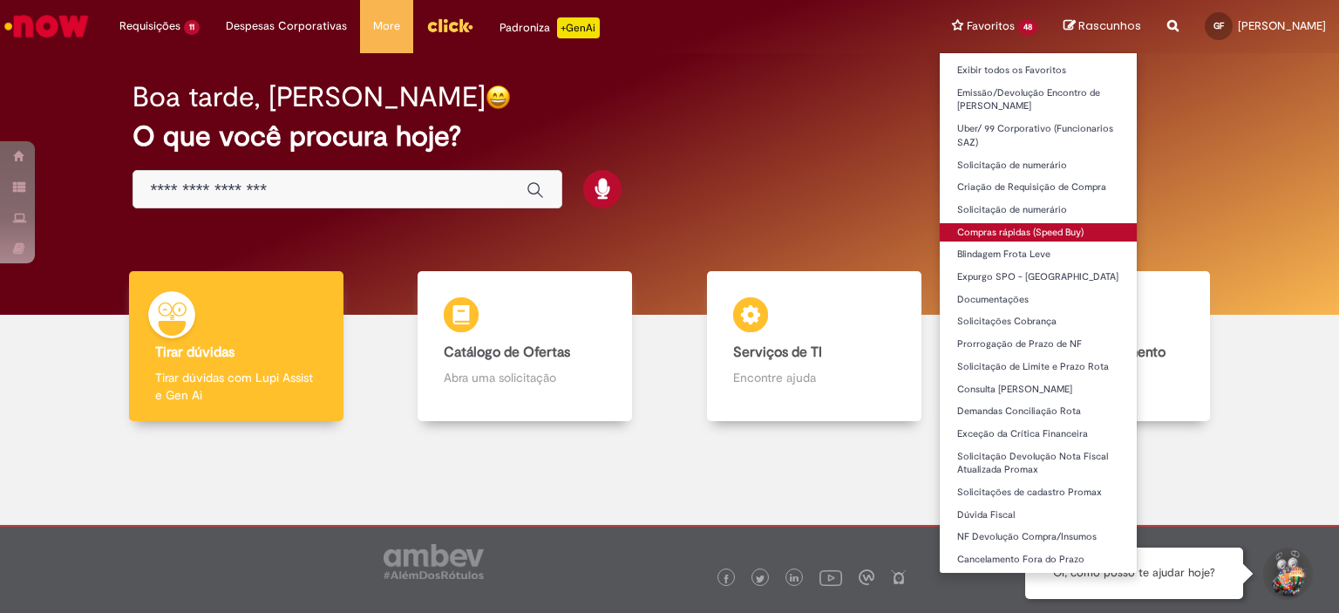
click at [1008, 223] on link "Compras rápidas (Speed Buy)" at bounding box center [1038, 232] width 197 height 19
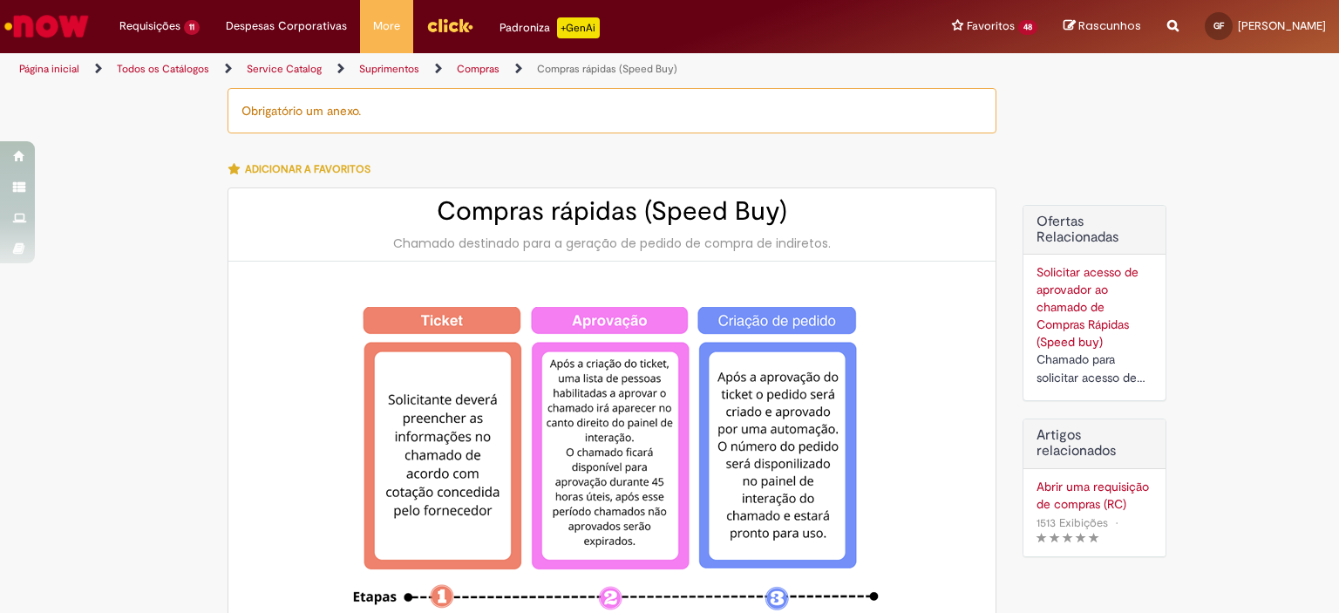
type input "********"
type input "**********"
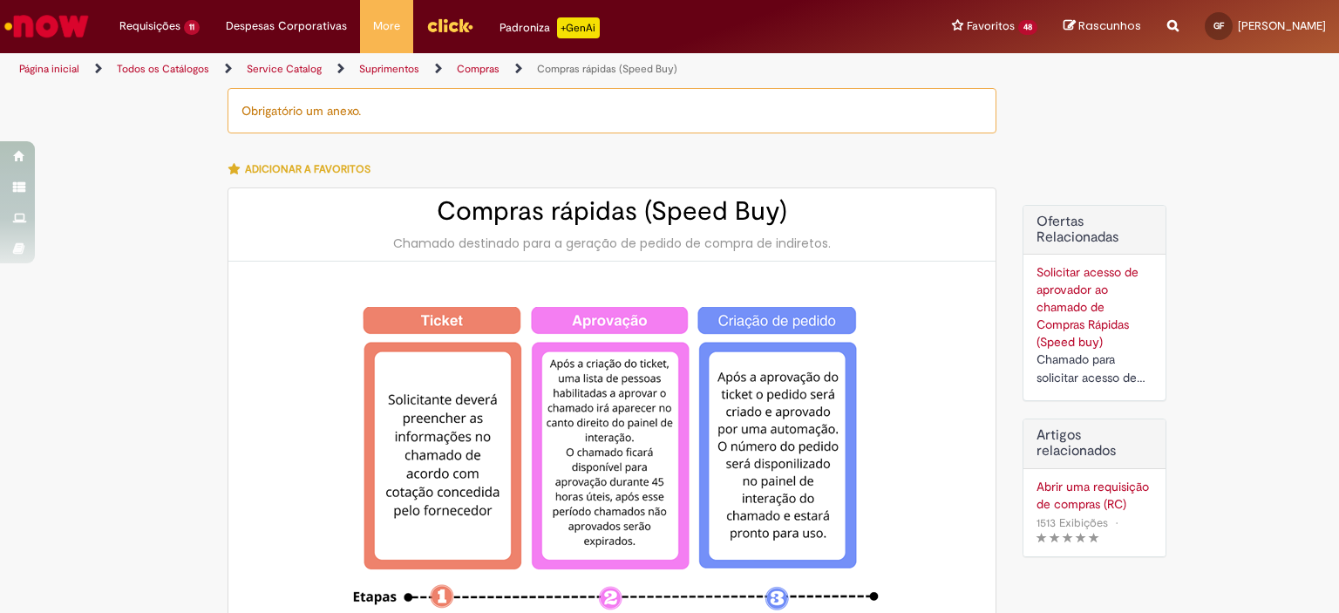
type input "****"
type input "**********"
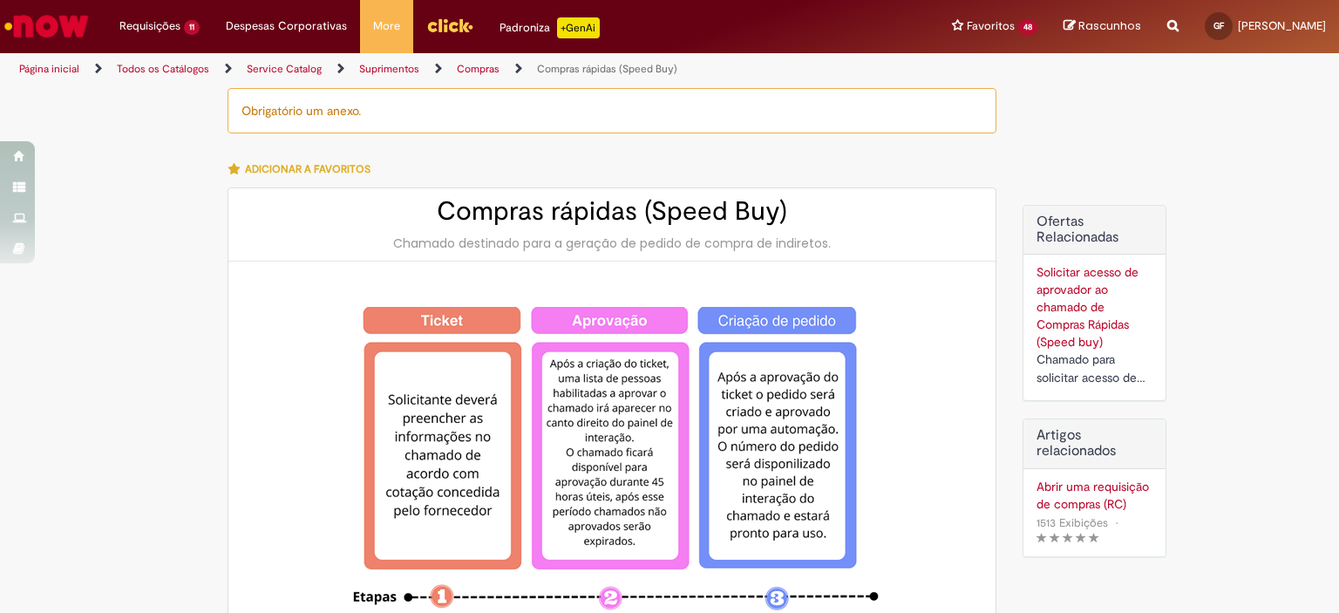
type input "**********"
click at [797, 164] on div "Adicionar a Favoritos" at bounding box center [612, 169] width 769 height 37
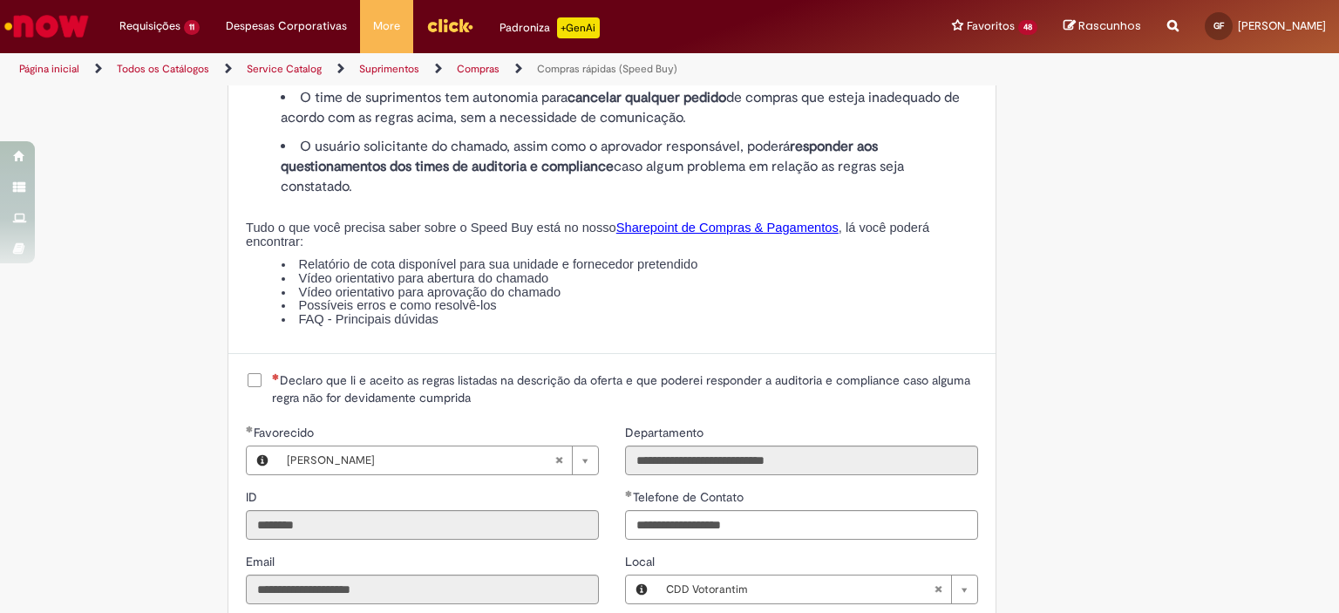
scroll to position [2092, 0]
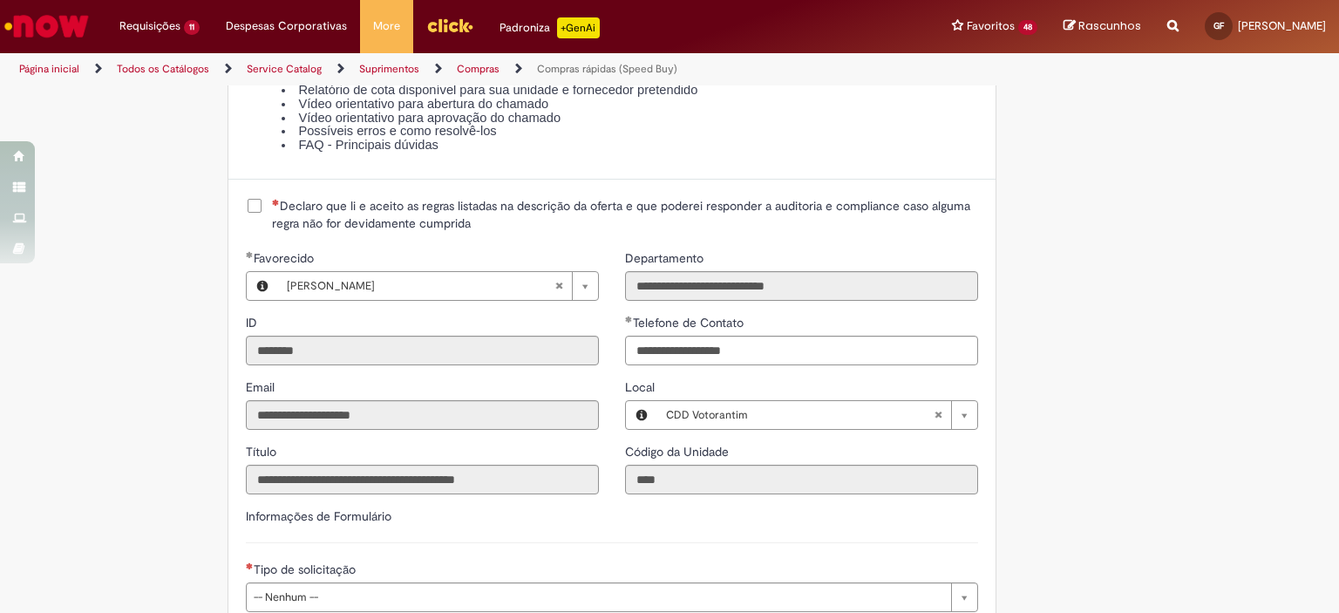
click at [272, 210] on span "Declaro que li e aceito as regras listadas na descrição da oferta e que poderei…" at bounding box center [625, 214] width 706 height 35
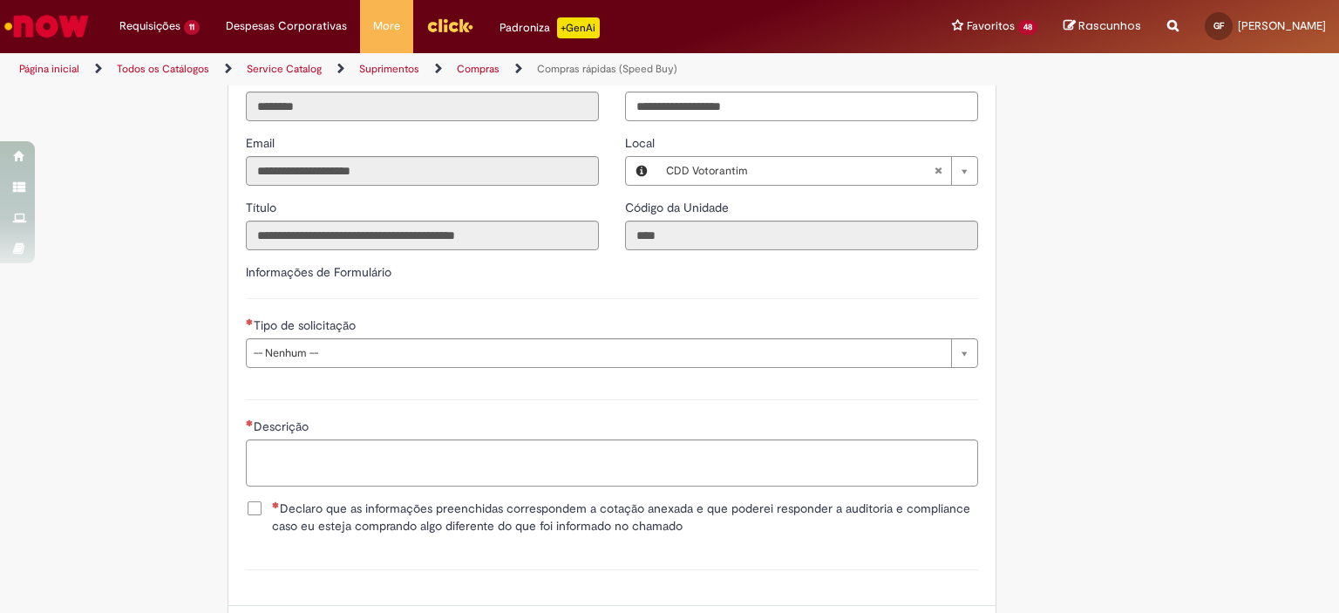
scroll to position [2406, 0]
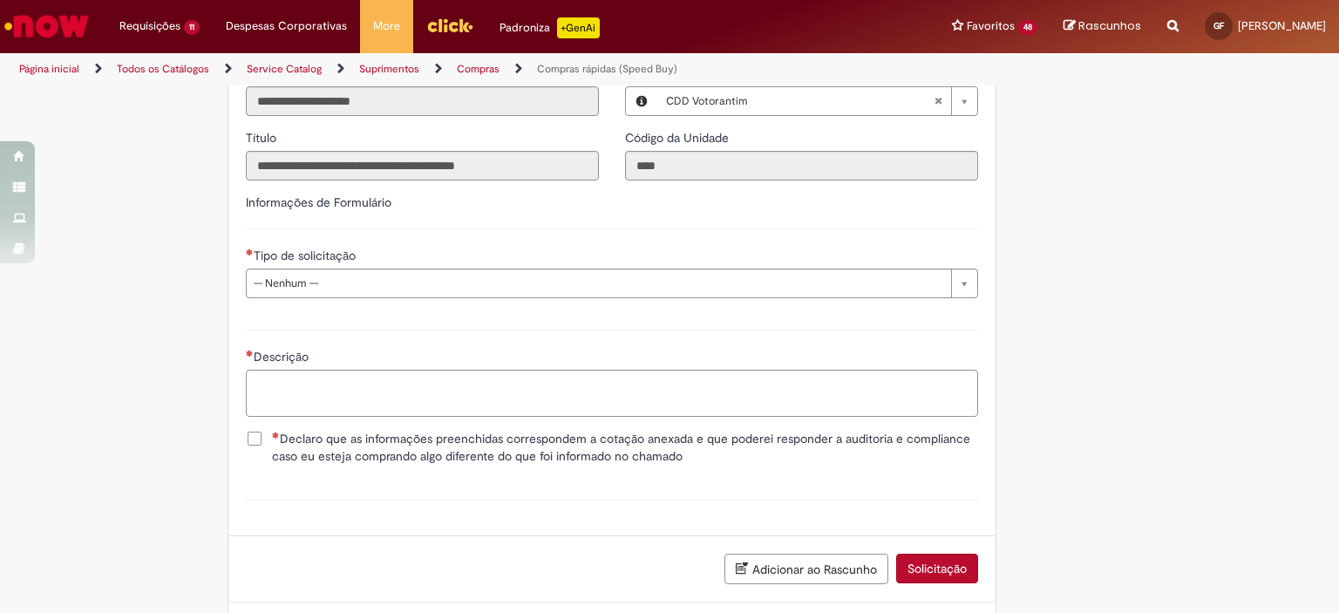
click at [292, 302] on div "**********" at bounding box center [612, 253] width 758 height 118
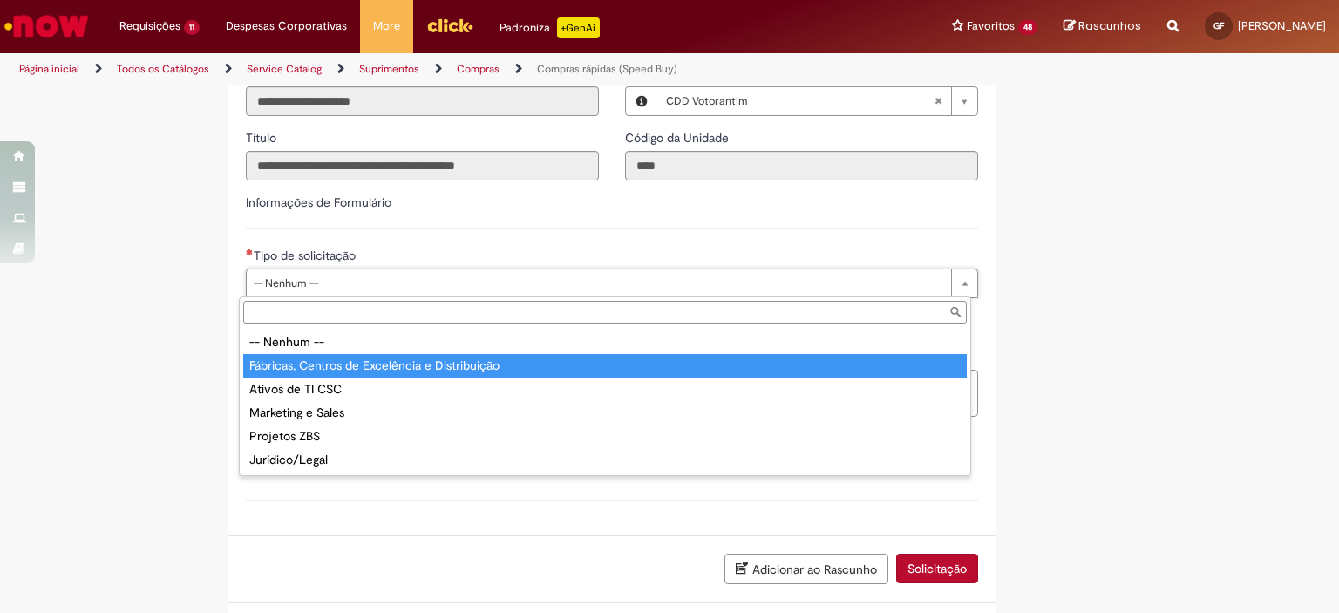
type input "**********"
select select "**********"
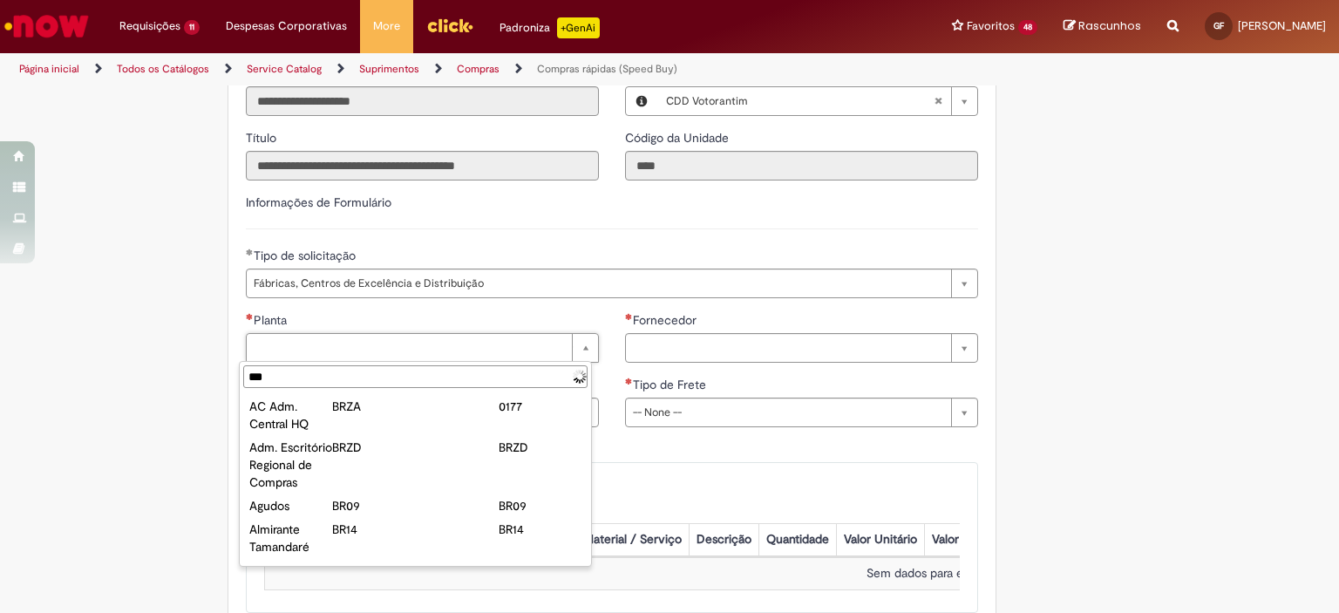
type input "****"
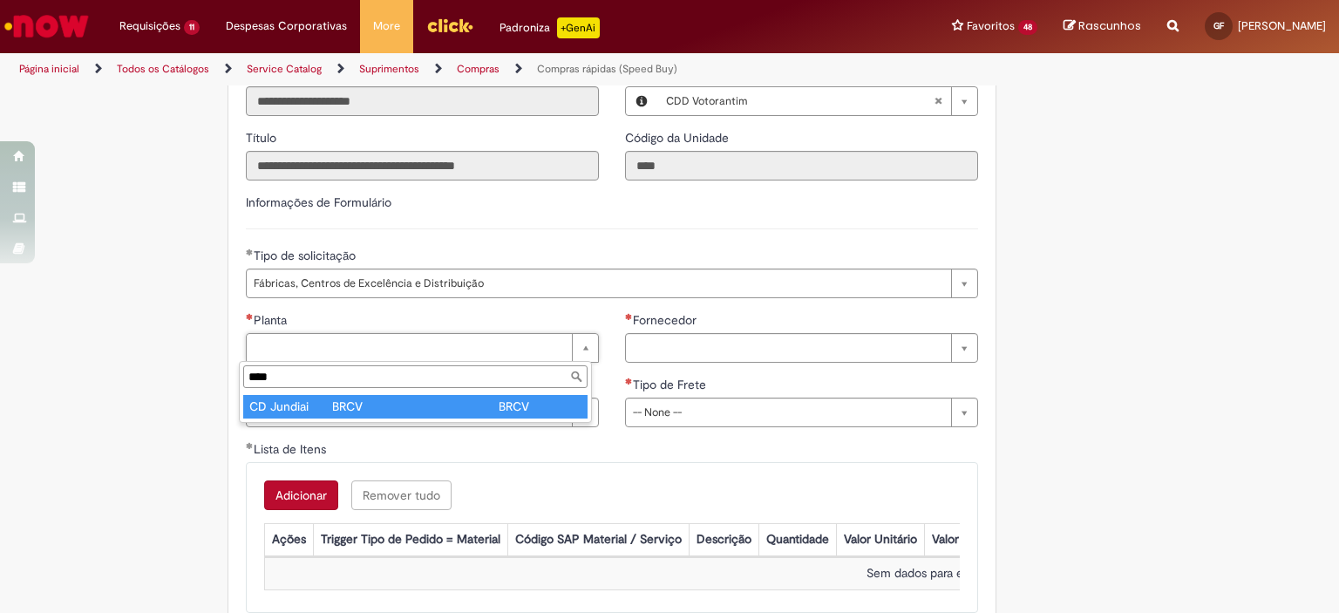
type input "**********"
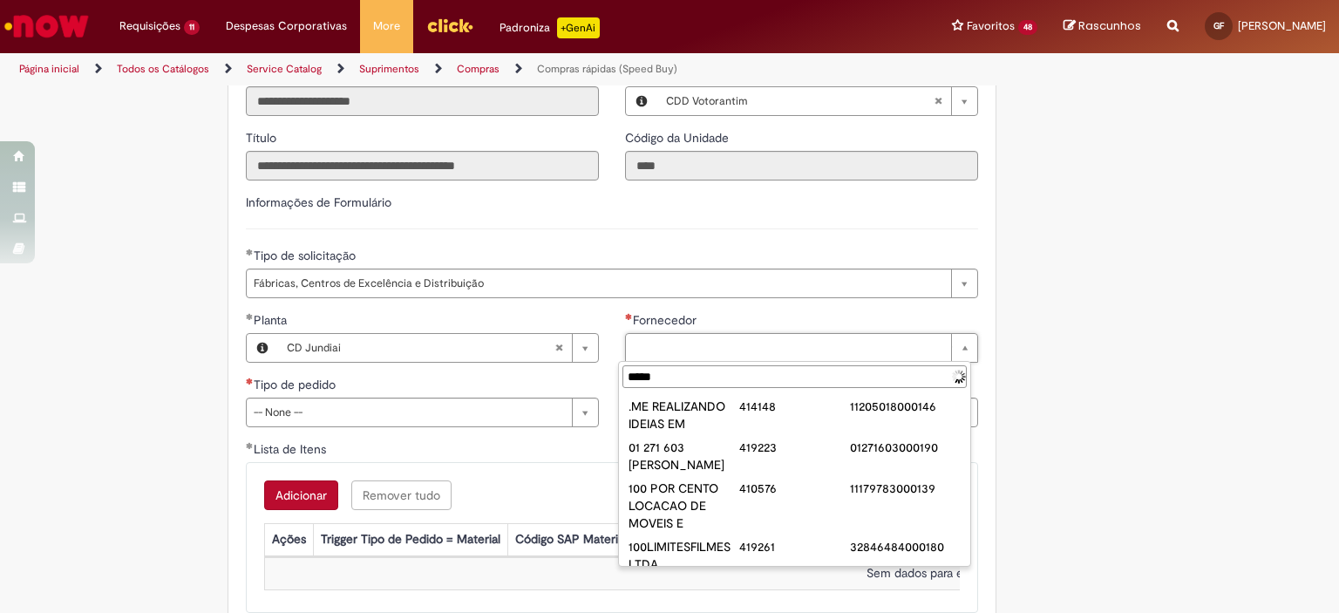
type input "******"
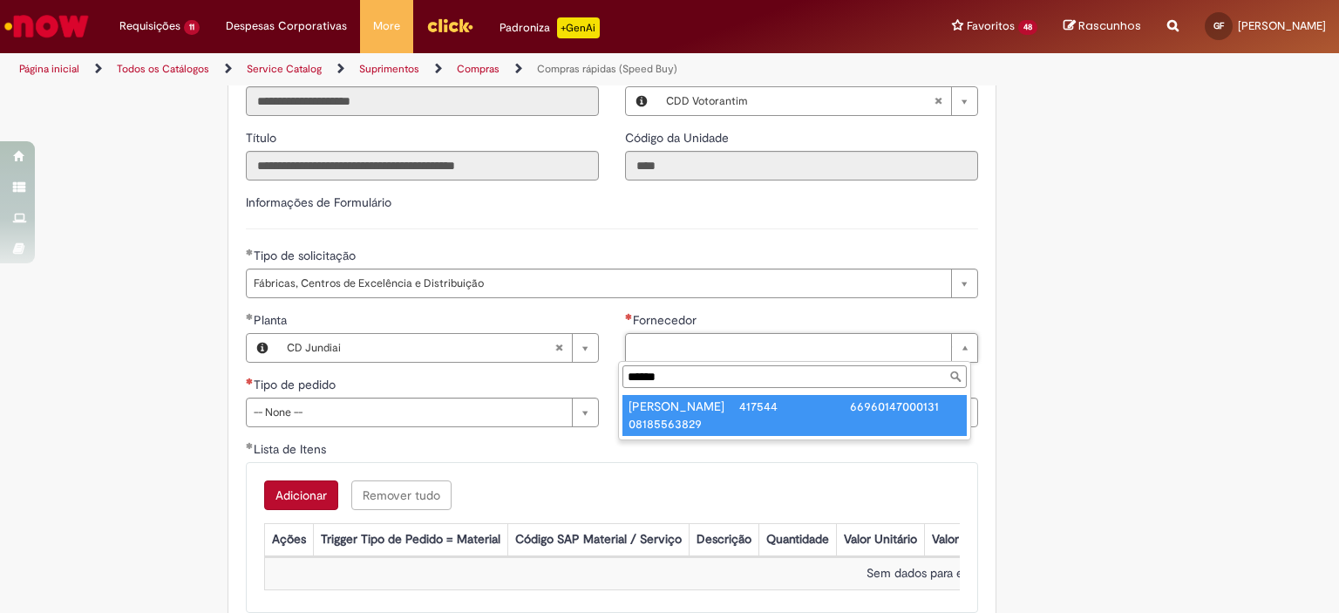
type input "**********"
